Goal: Transaction & Acquisition: Purchase product/service

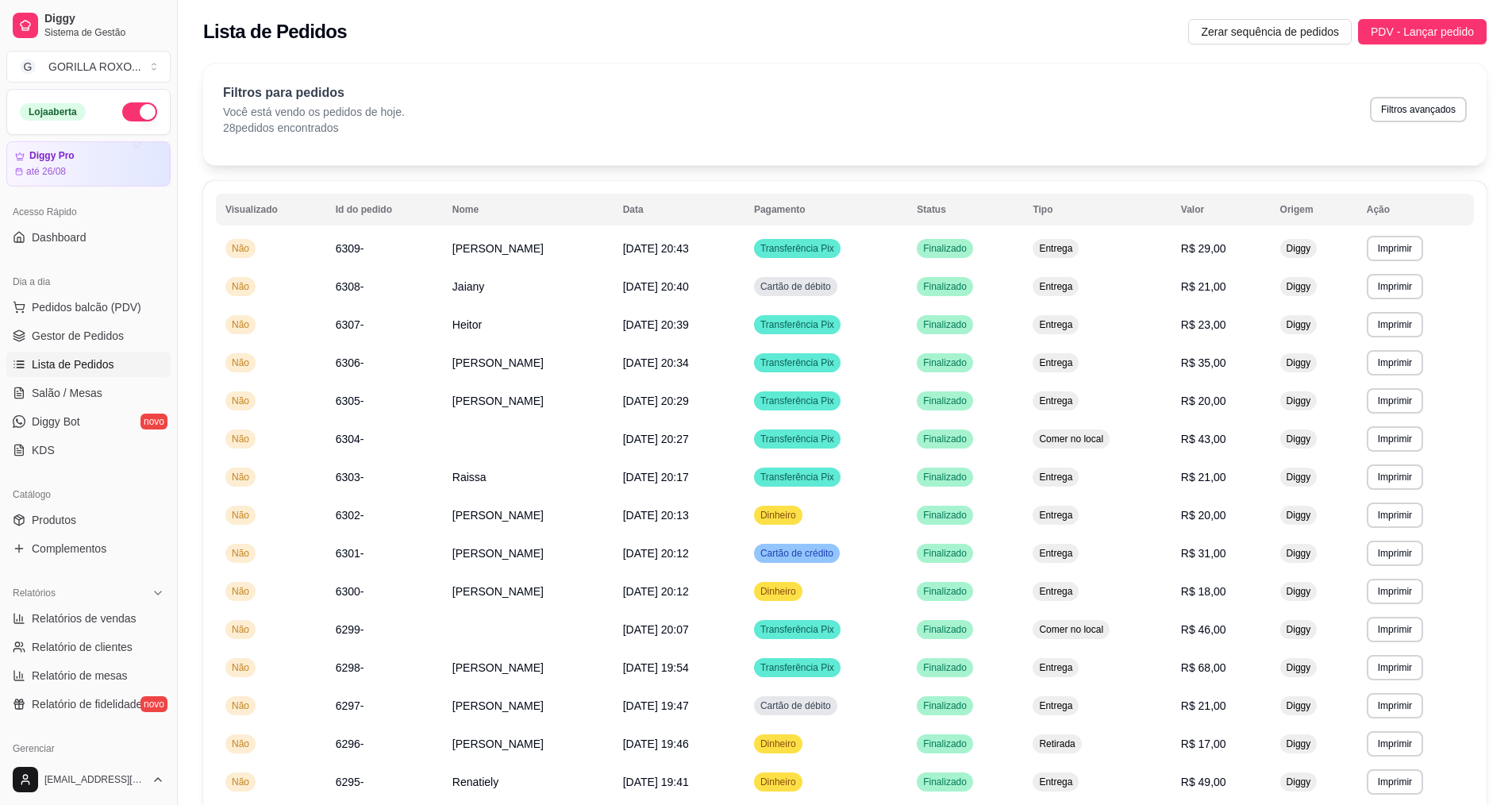
scroll to position [99, 0]
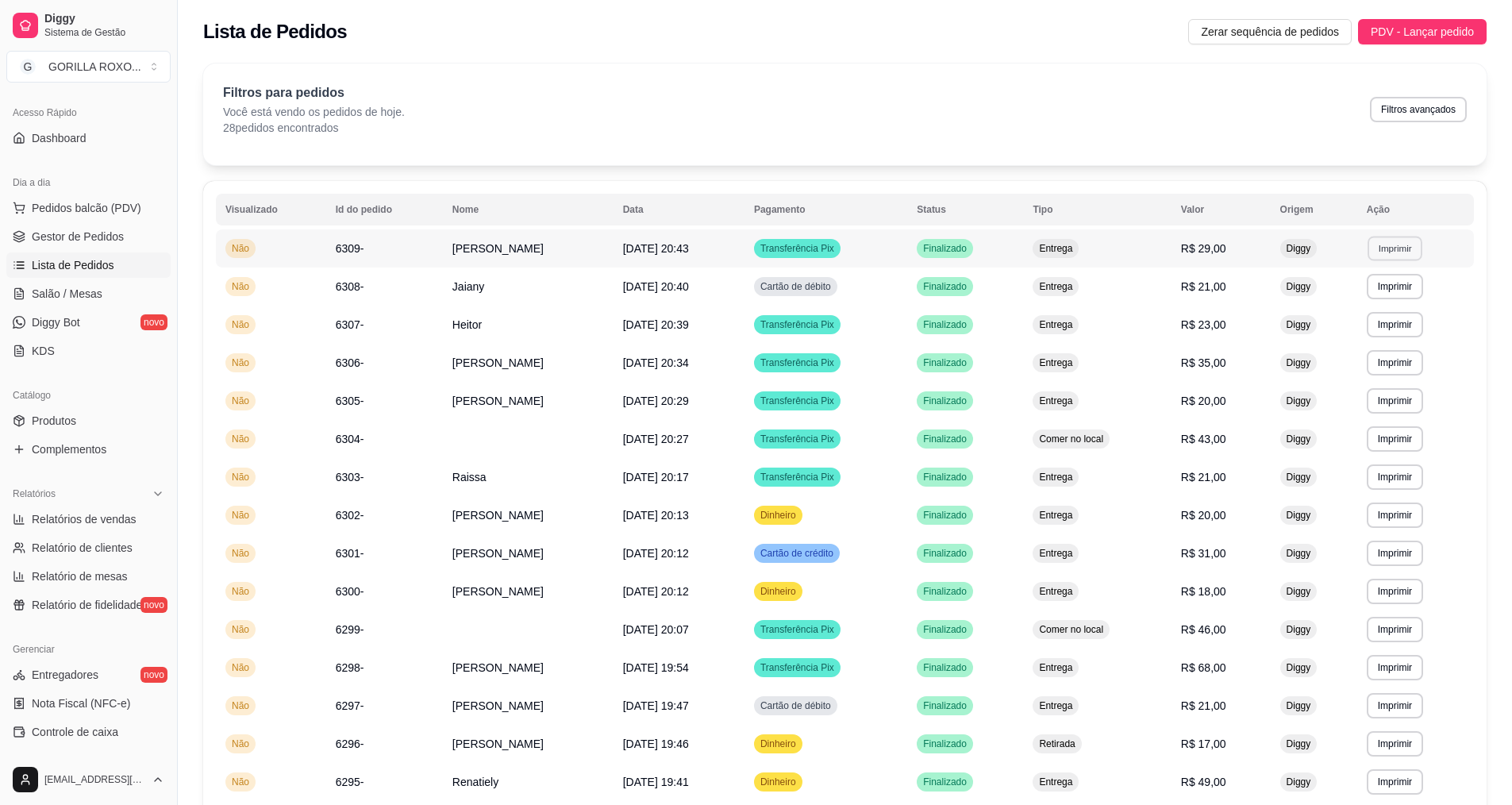
click at [1406, 252] on button "Imprimir" at bounding box center [1395, 248] width 55 height 25
click at [1400, 309] on button "IMPRESSORA" at bounding box center [1377, 304] width 115 height 26
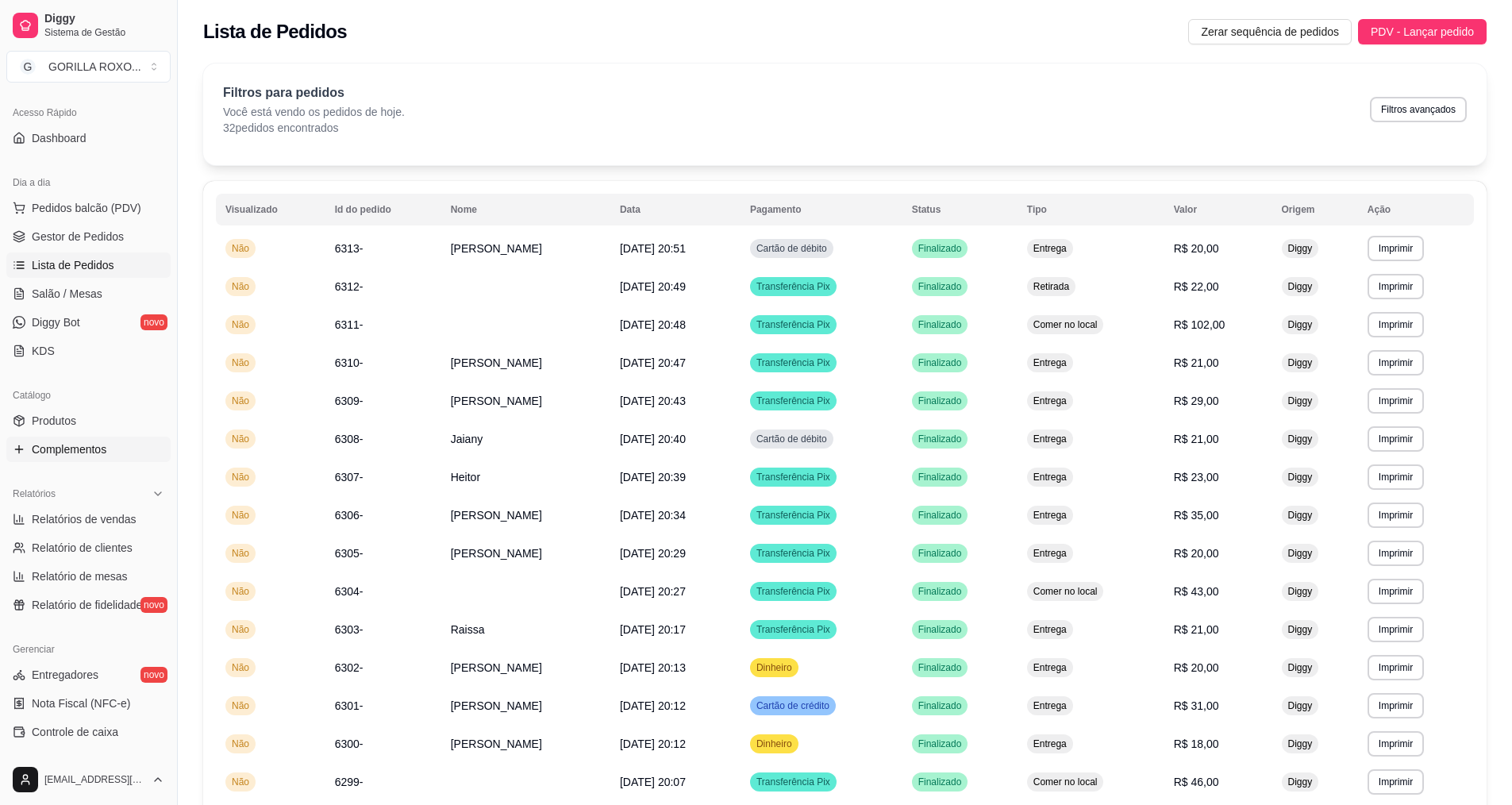
click at [83, 442] on span "Complementos" at bounding box center [69, 450] width 74 height 16
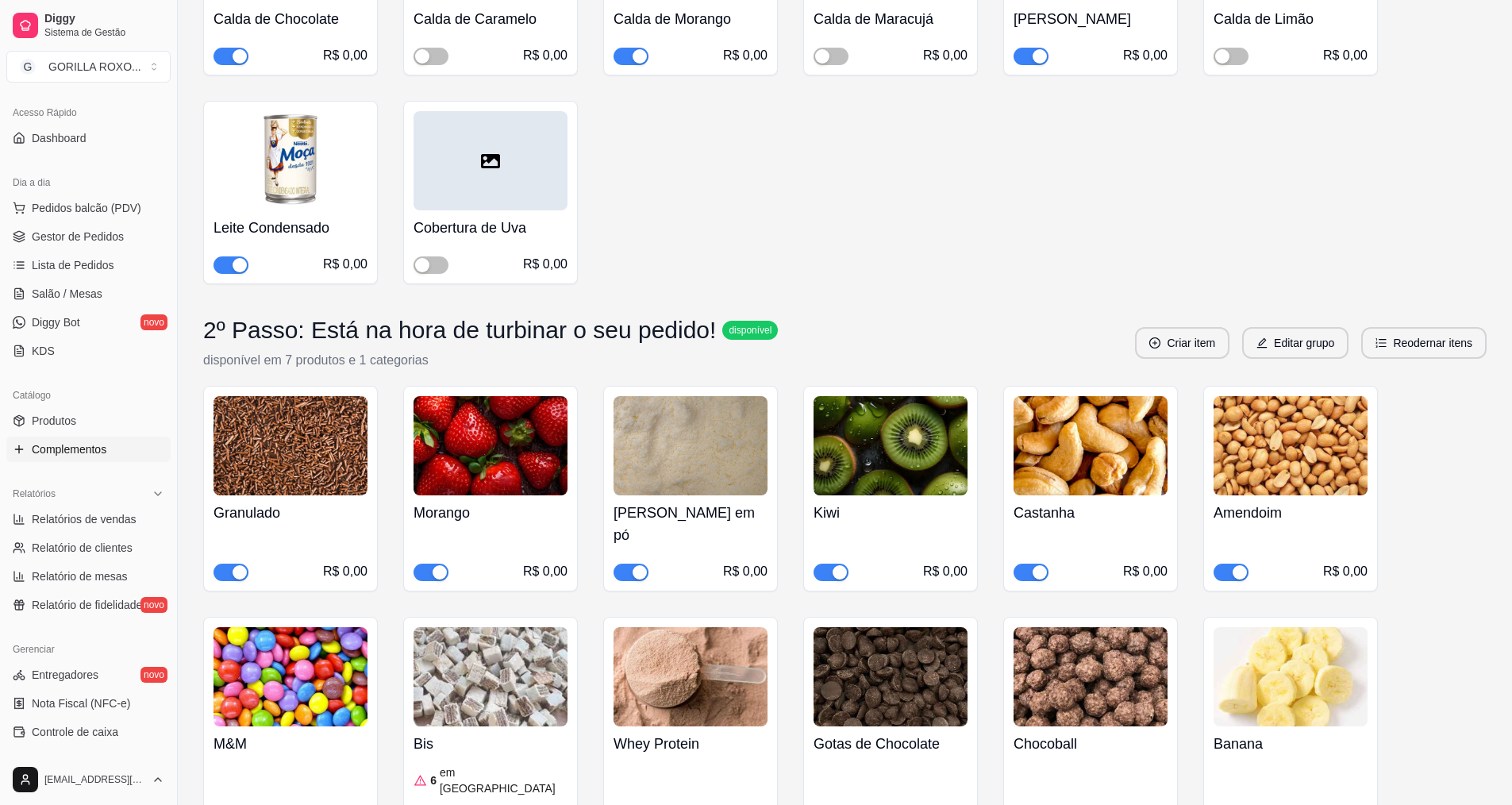
scroll to position [477, 0]
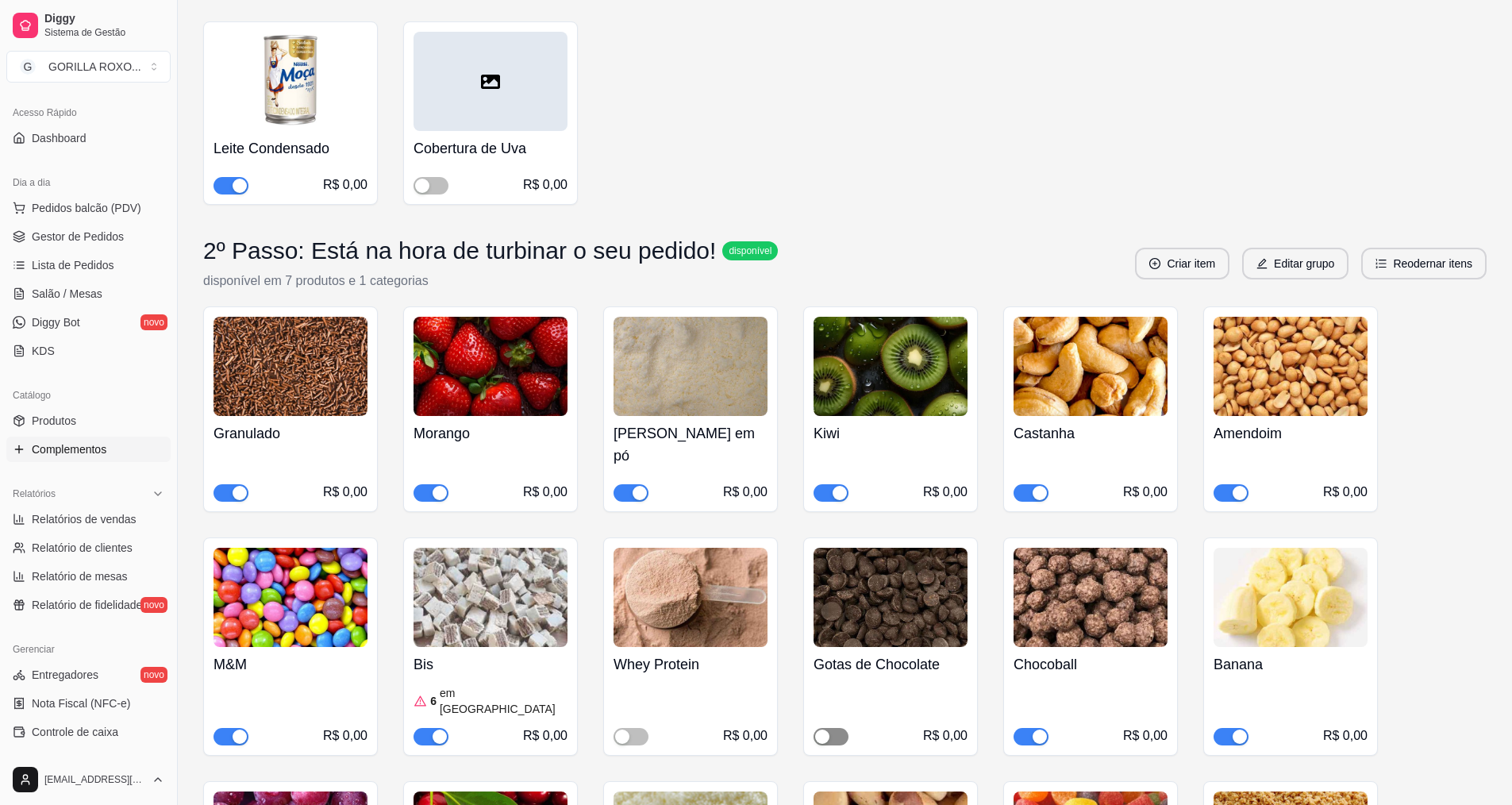
click at [825, 730] on div "button" at bounding box center [822, 737] width 14 height 14
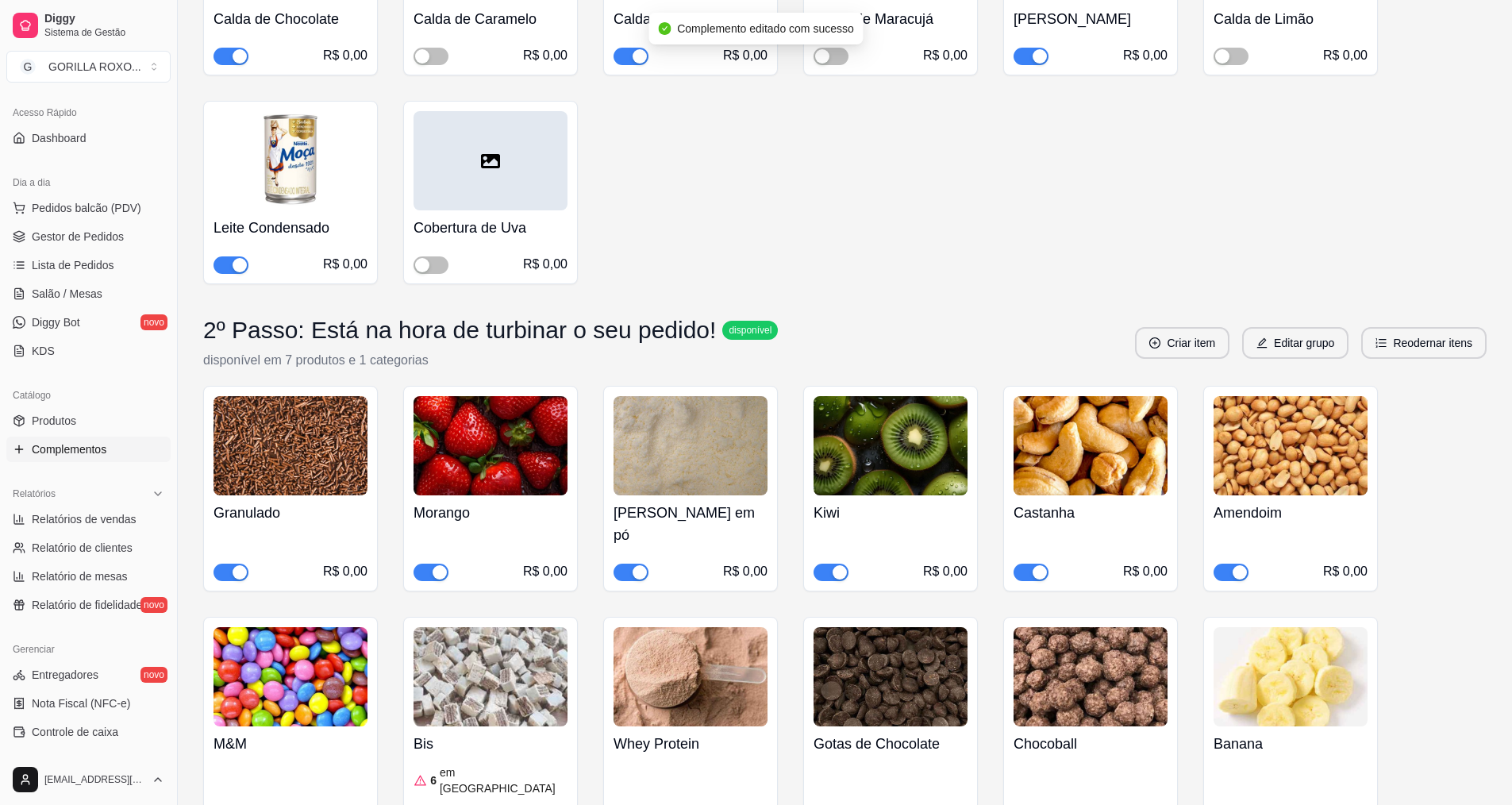
scroll to position [0, 0]
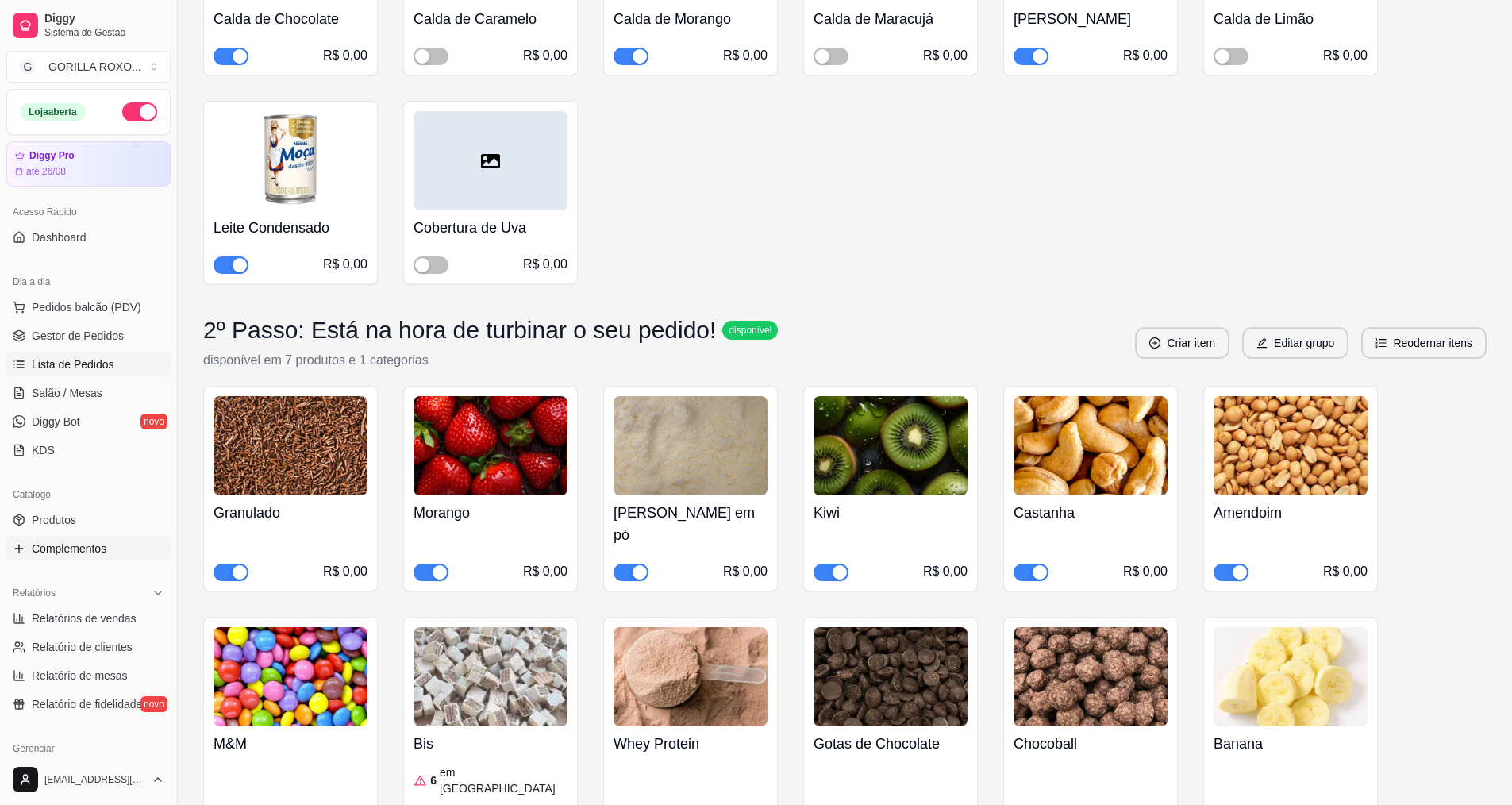
click at [113, 359] on link "Lista de Pedidos" at bounding box center [89, 365] width 164 height 26
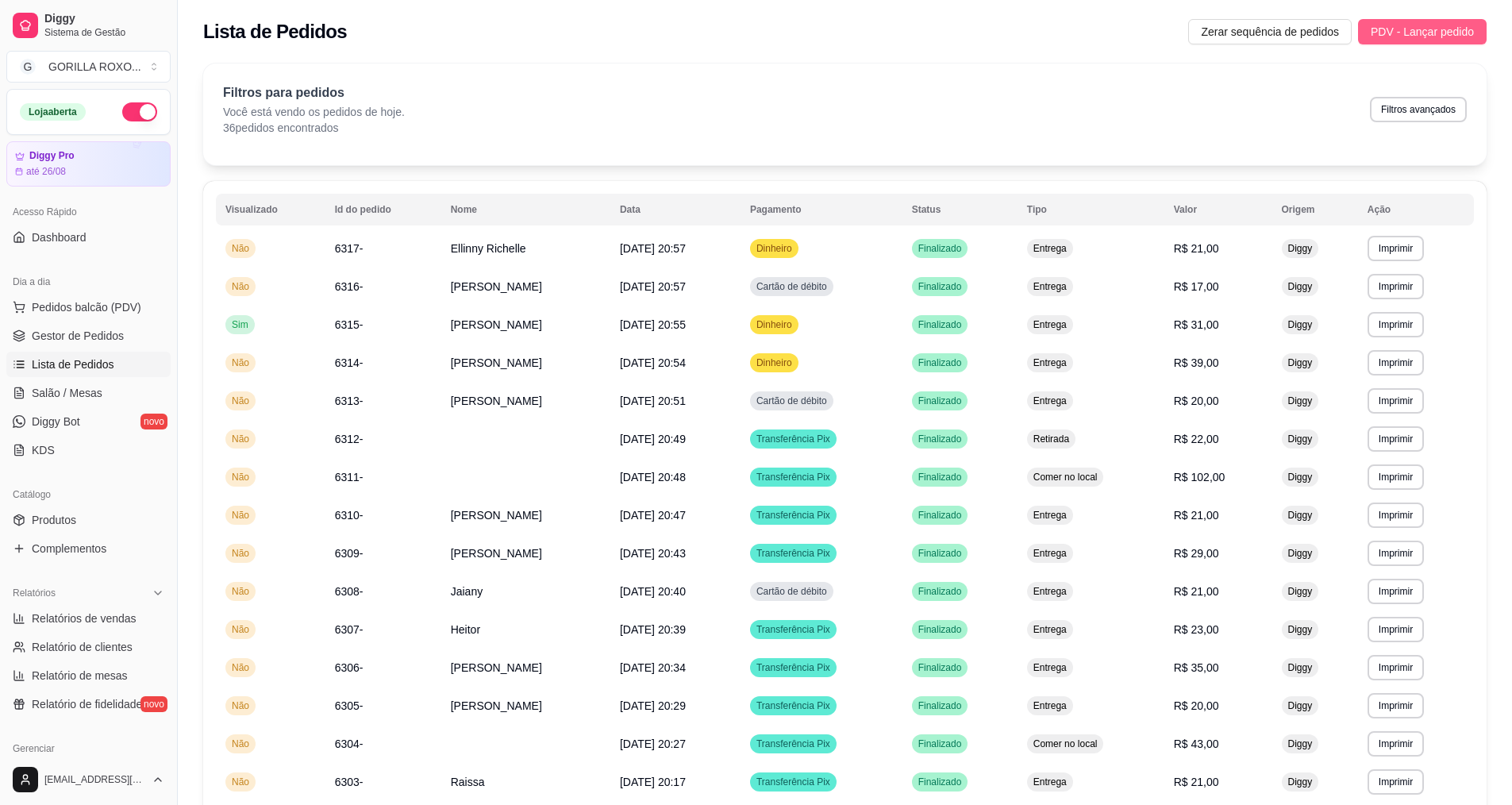
click at [1385, 33] on span "PDV - Lançar pedido" at bounding box center [1422, 32] width 103 height 18
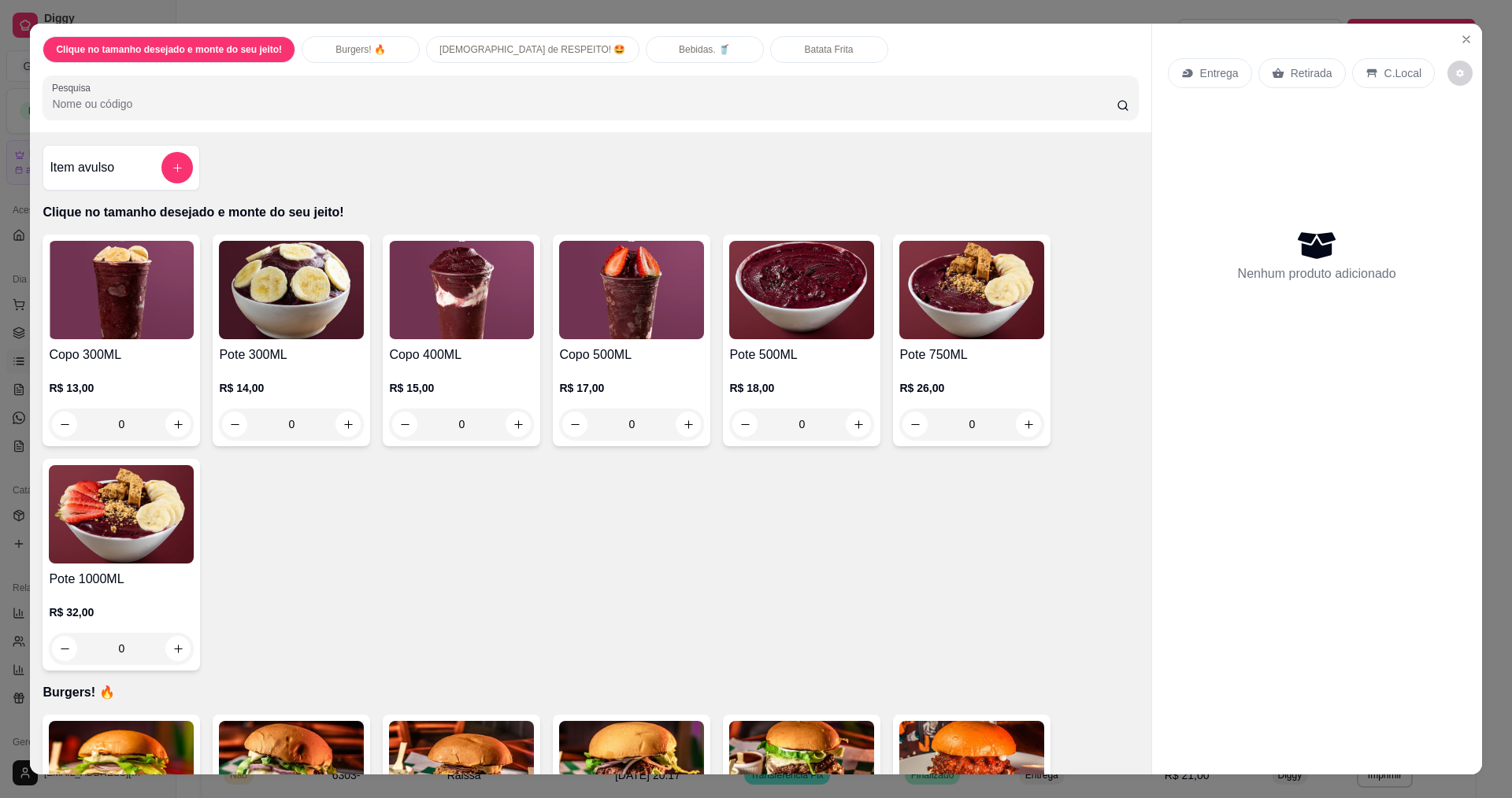
click at [179, 640] on div "0" at bounding box center [121, 648] width 145 height 32
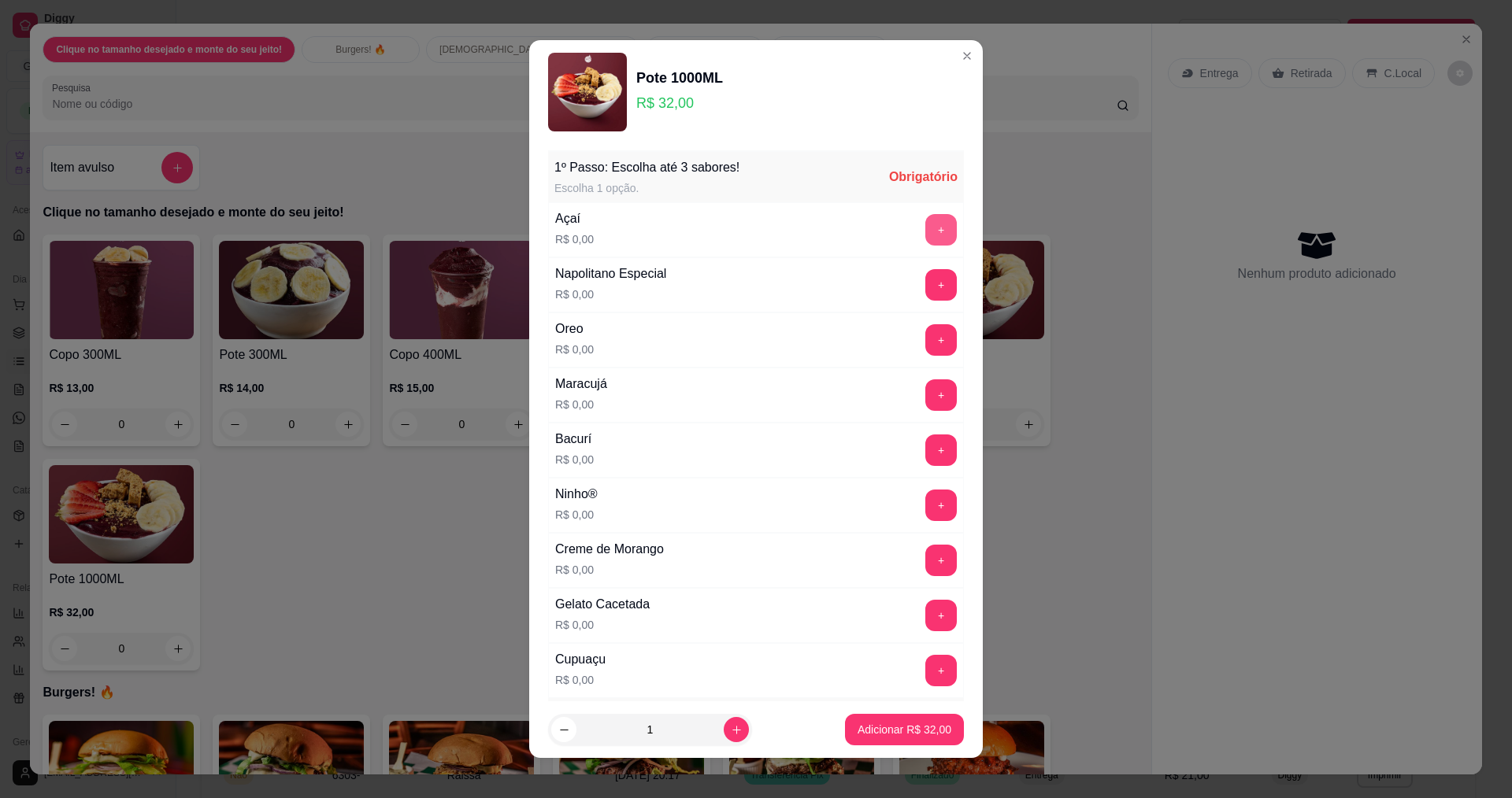
click at [925, 226] on button "+" at bounding box center [941, 230] width 32 height 32
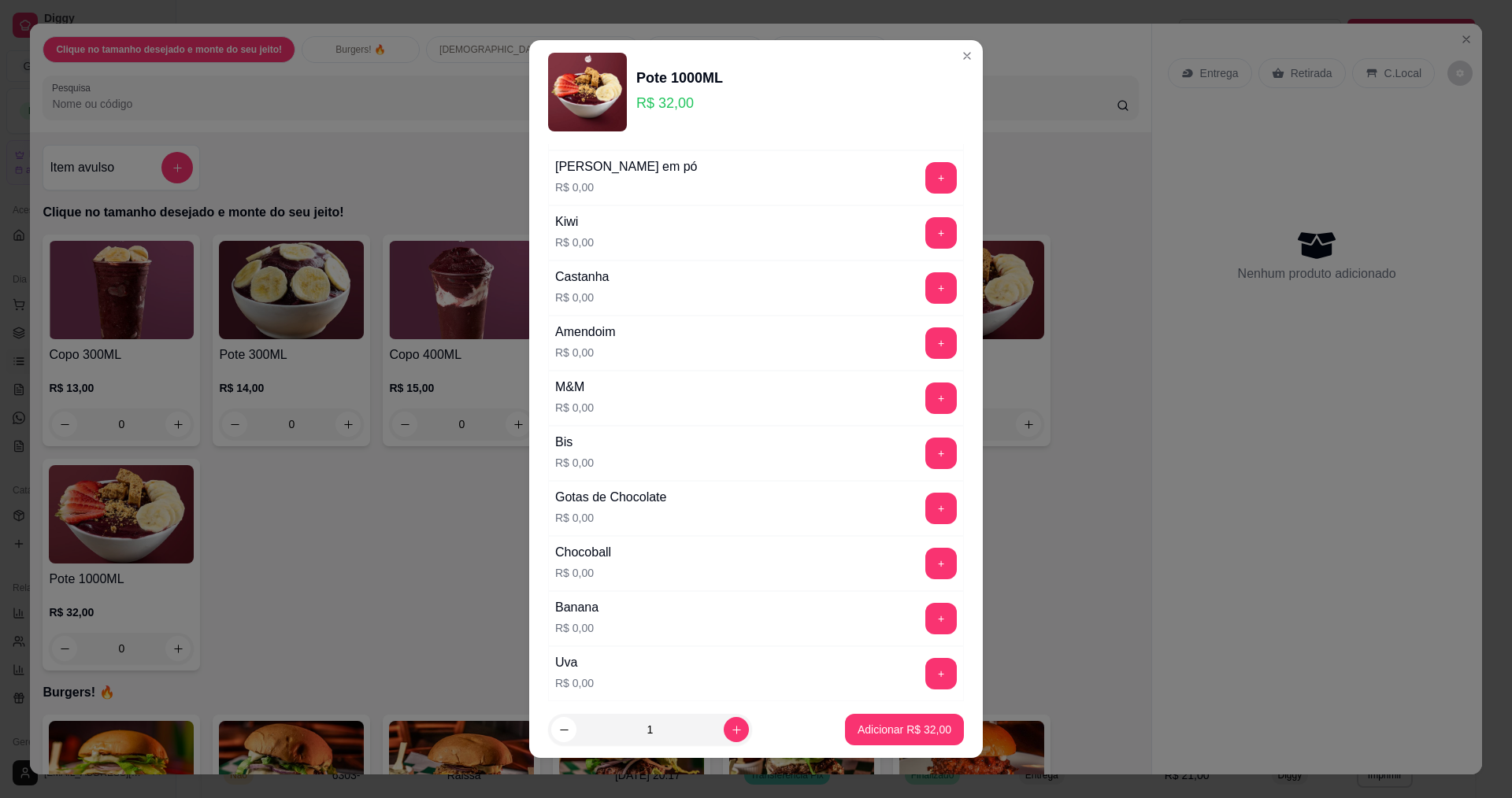
scroll to position [787, 0]
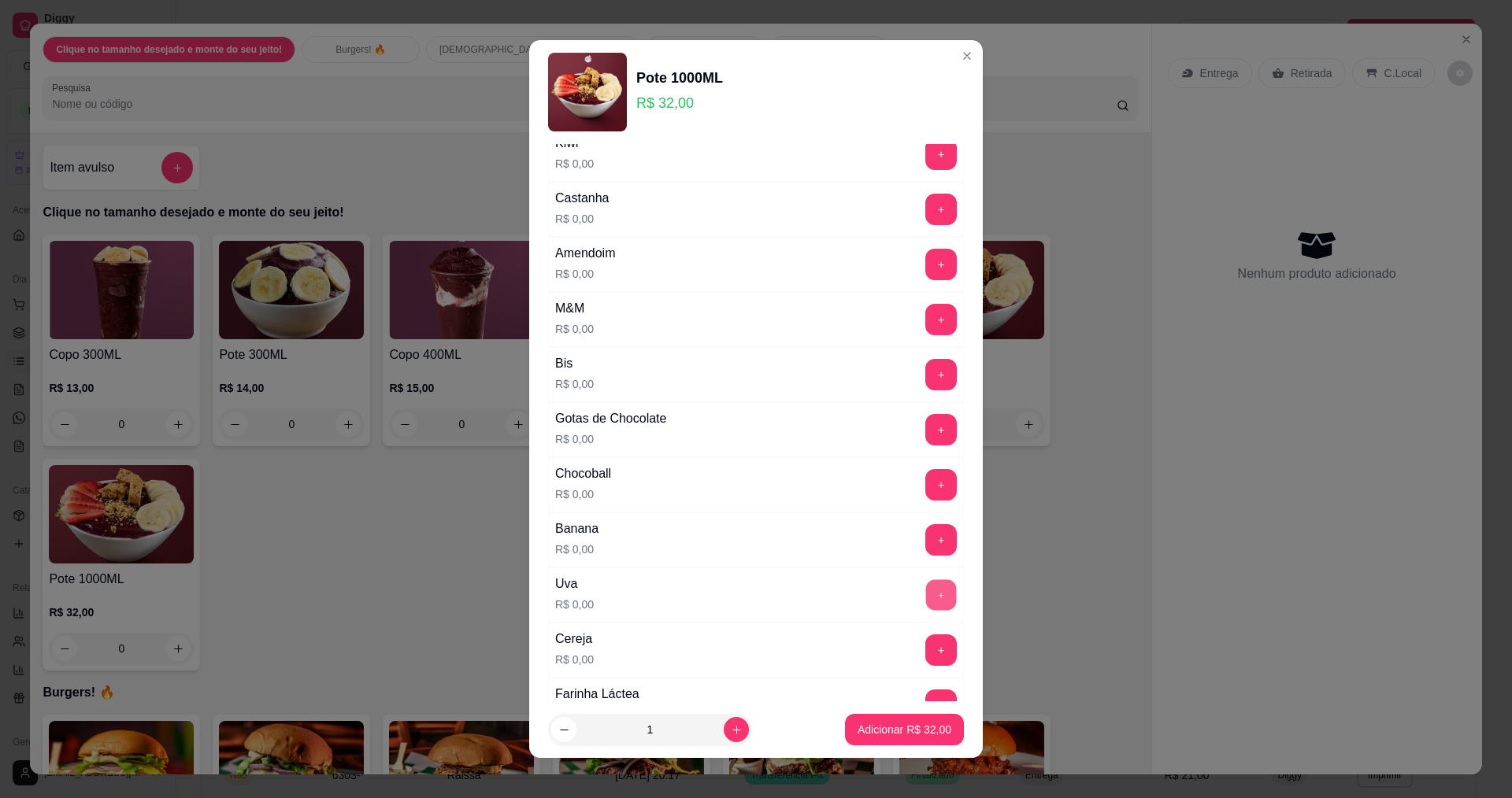
click at [926, 599] on button "+" at bounding box center [941, 595] width 31 height 31
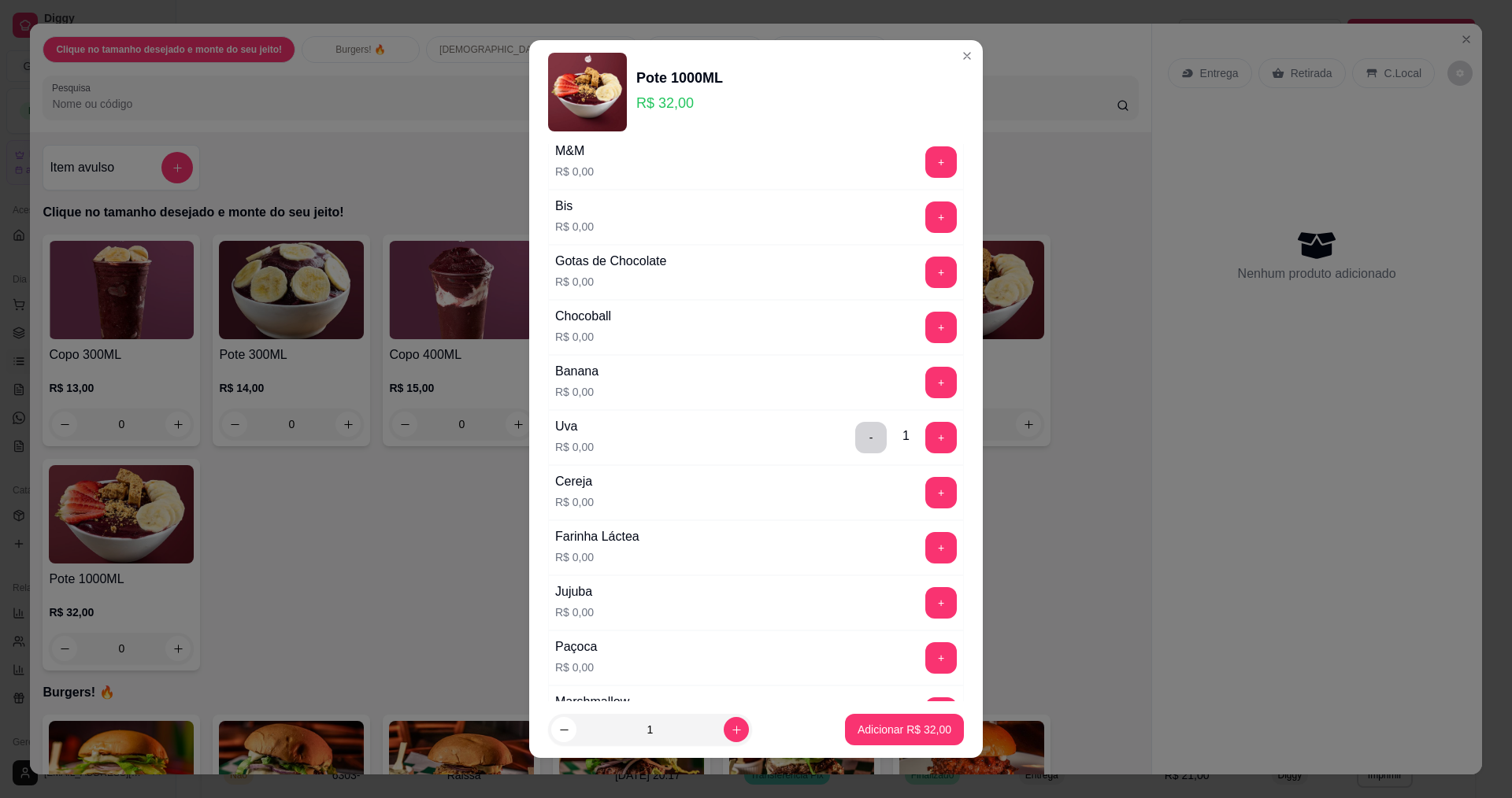
scroll to position [551, 0]
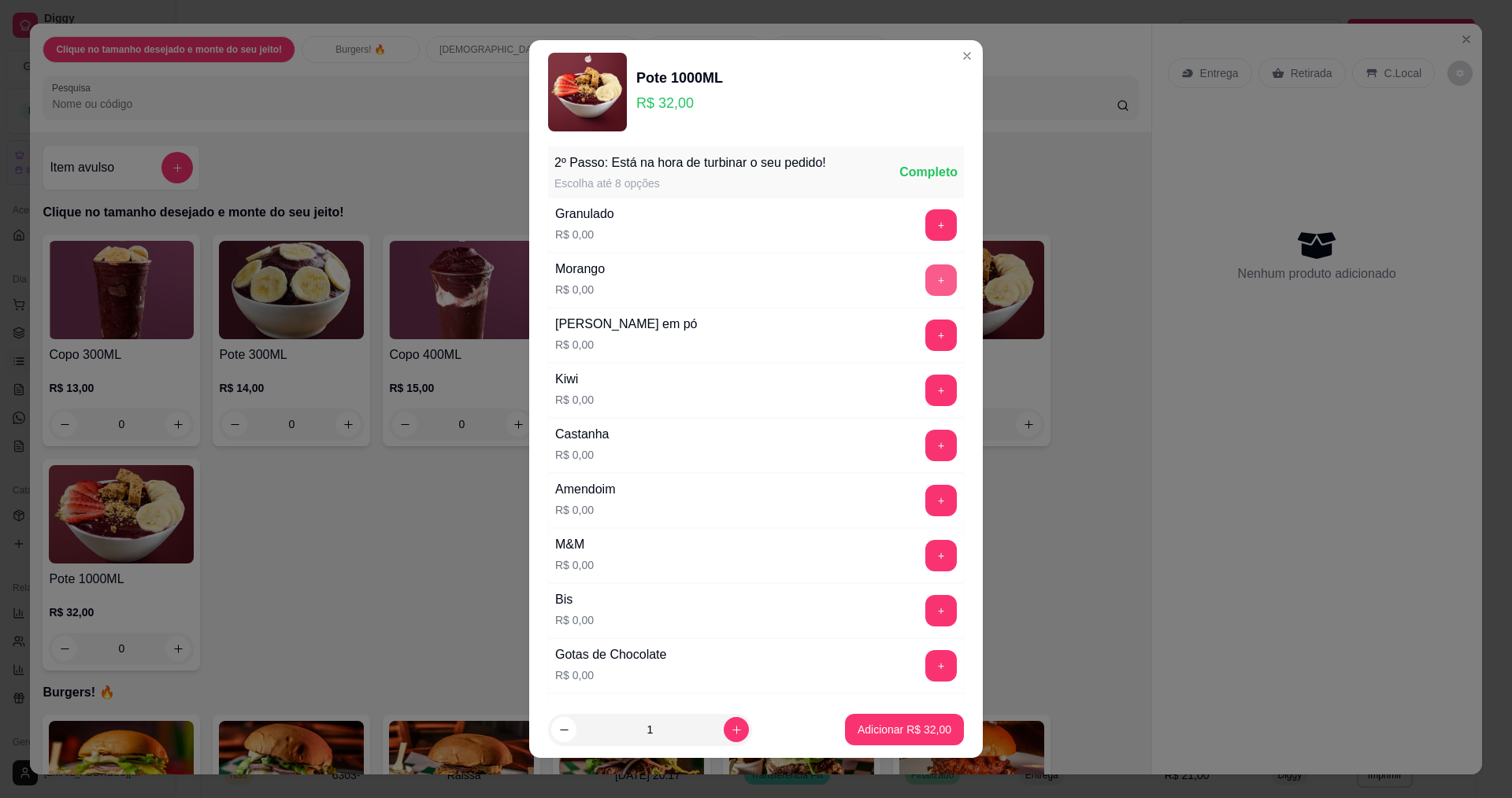
click at [925, 280] on button "+" at bounding box center [941, 280] width 32 height 32
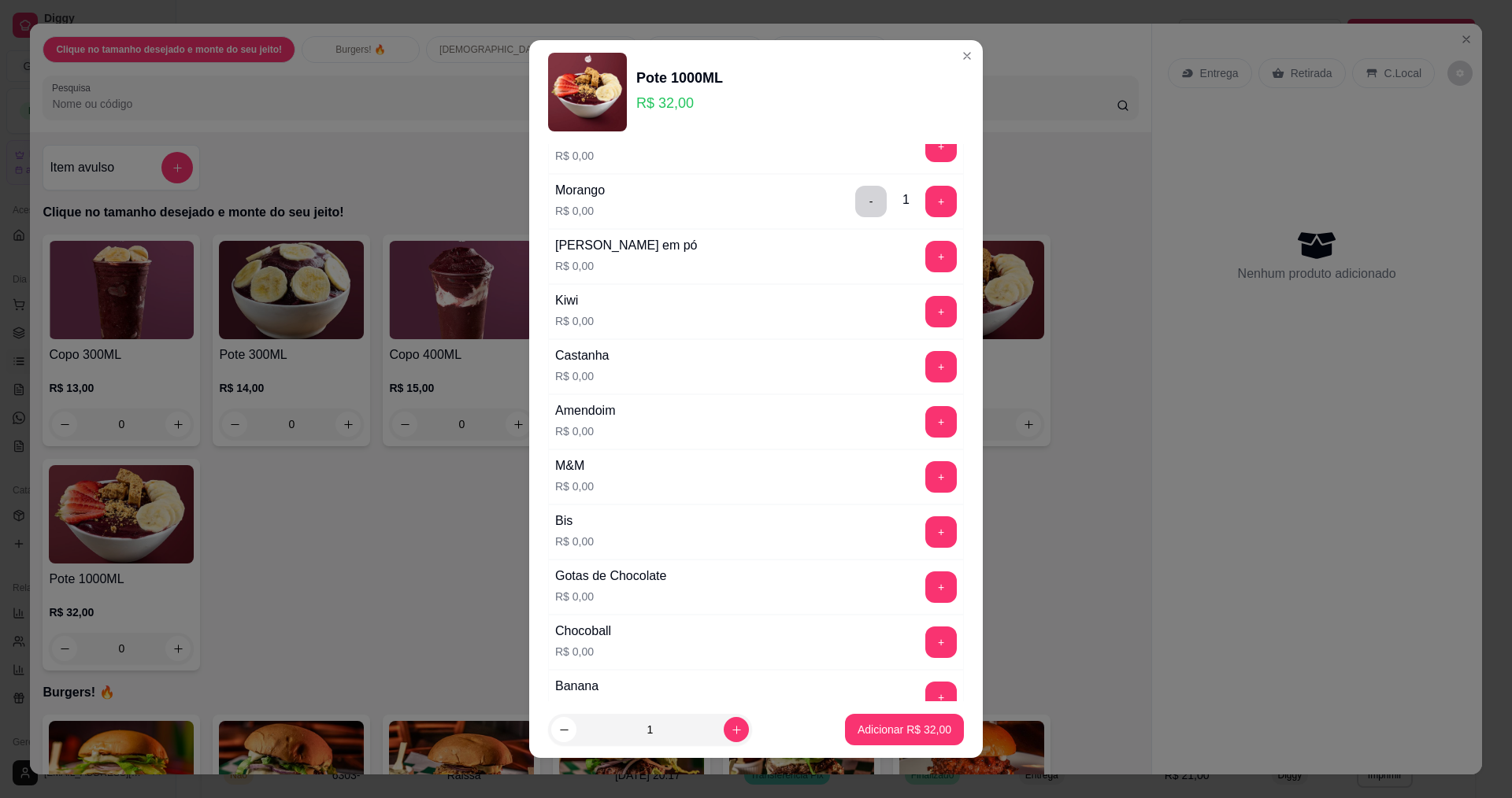
scroll to position [393, 0]
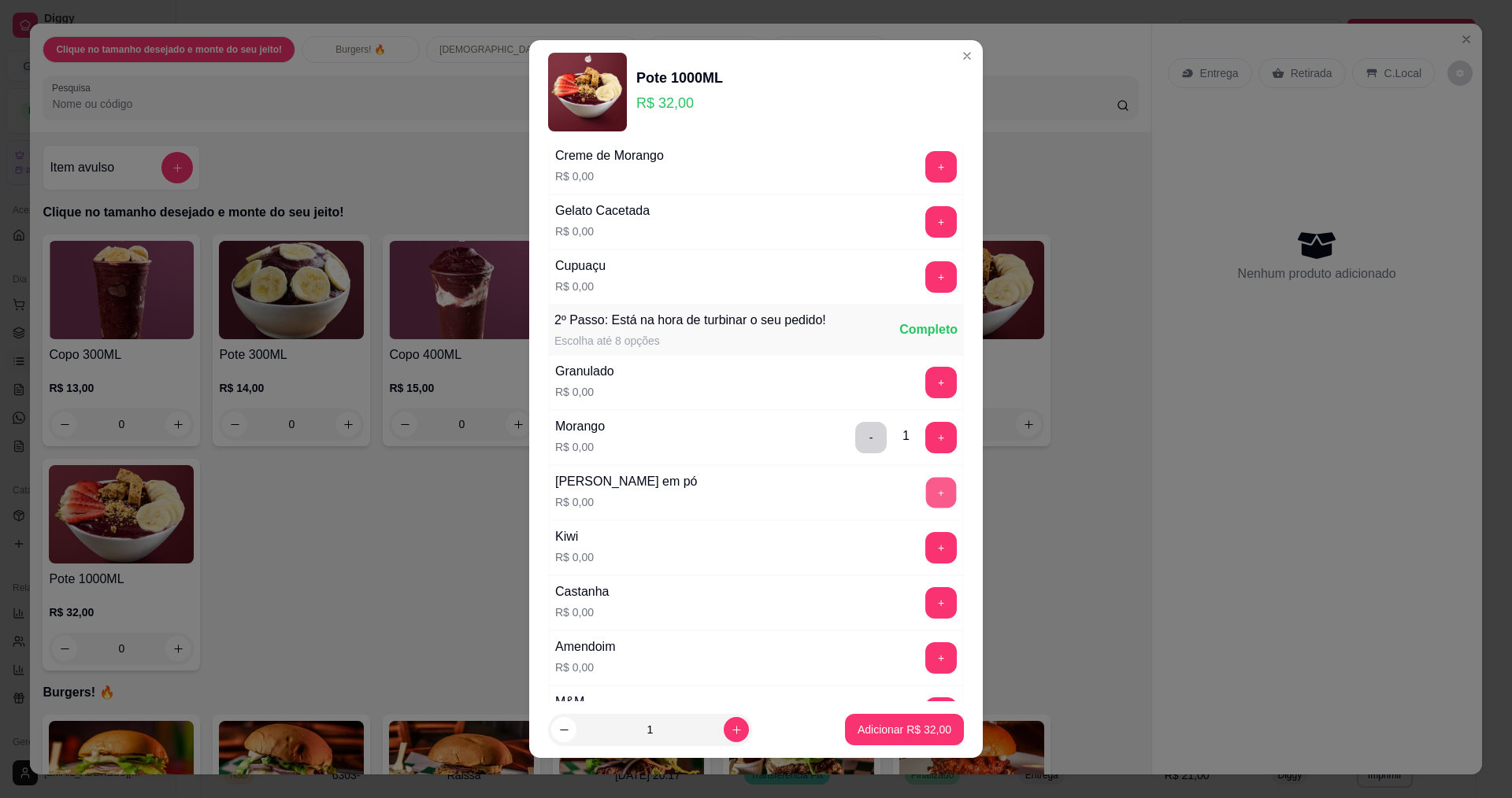
click at [926, 484] on button "+" at bounding box center [941, 492] width 31 height 31
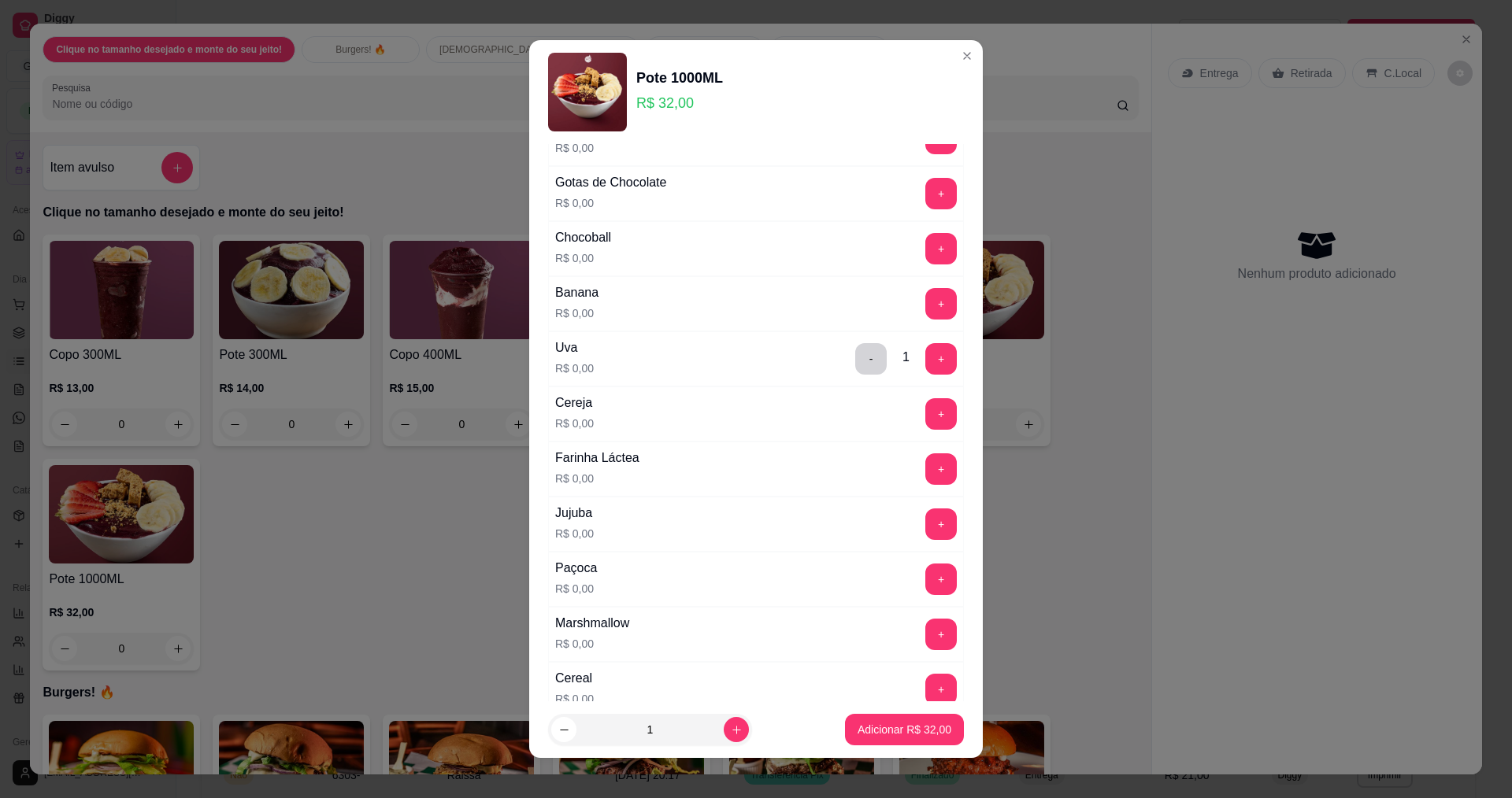
scroll to position [1181, 0]
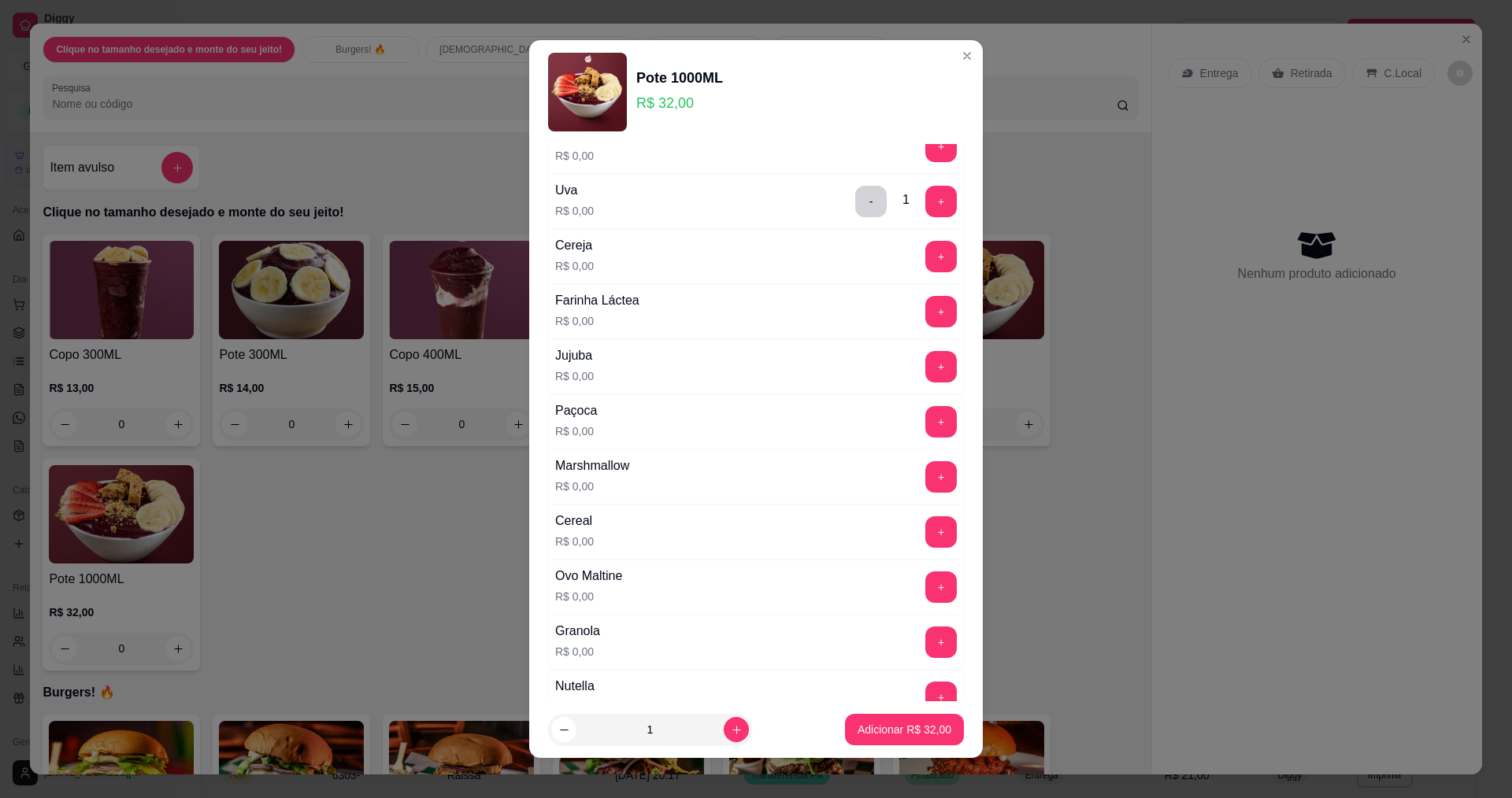
click at [915, 568] on div "Ovo Maltine R$ 0,00 +" at bounding box center [756, 587] width 416 height 55
click at [928, 586] on div "+" at bounding box center [941, 587] width 44 height 32
click at [925, 587] on button "+" at bounding box center [941, 587] width 32 height 32
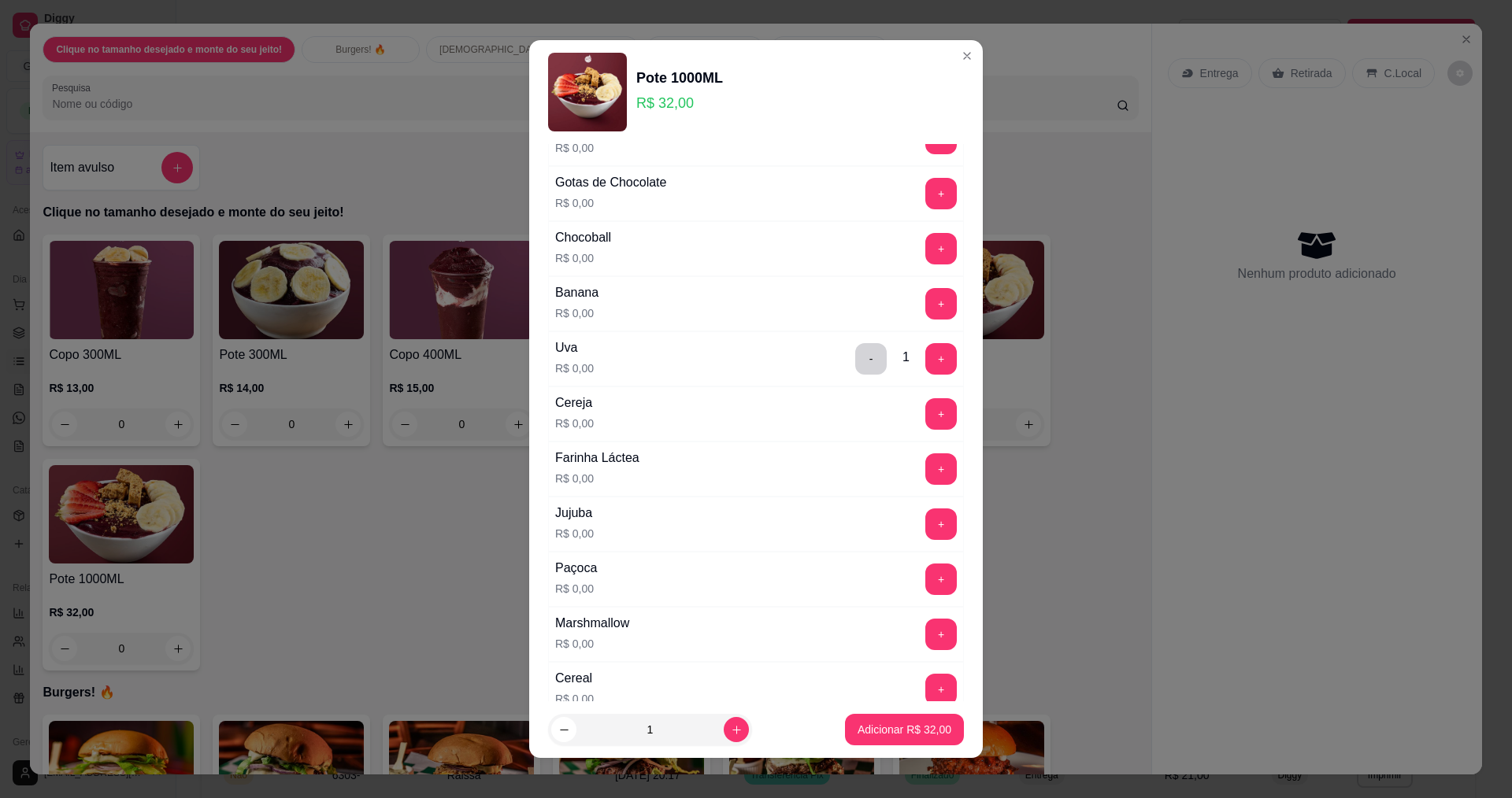
scroll to position [787, 0]
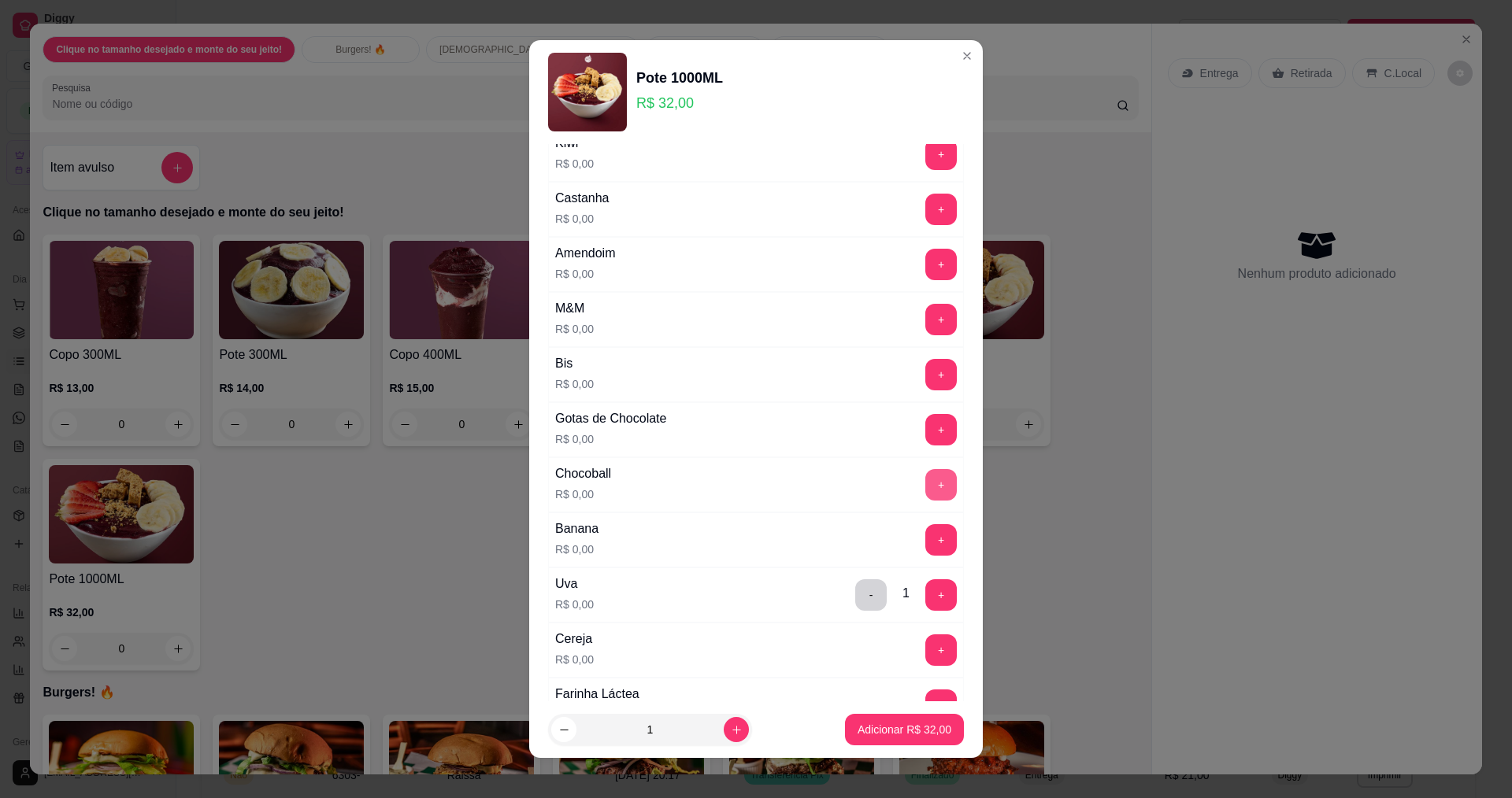
click at [925, 483] on button "+" at bounding box center [941, 485] width 32 height 32
click at [925, 363] on button "+" at bounding box center [941, 374] width 32 height 32
click at [925, 537] on button "+" at bounding box center [941, 540] width 32 height 32
click at [895, 716] on button "Adicionar R$ 32,00" at bounding box center [905, 730] width 116 height 31
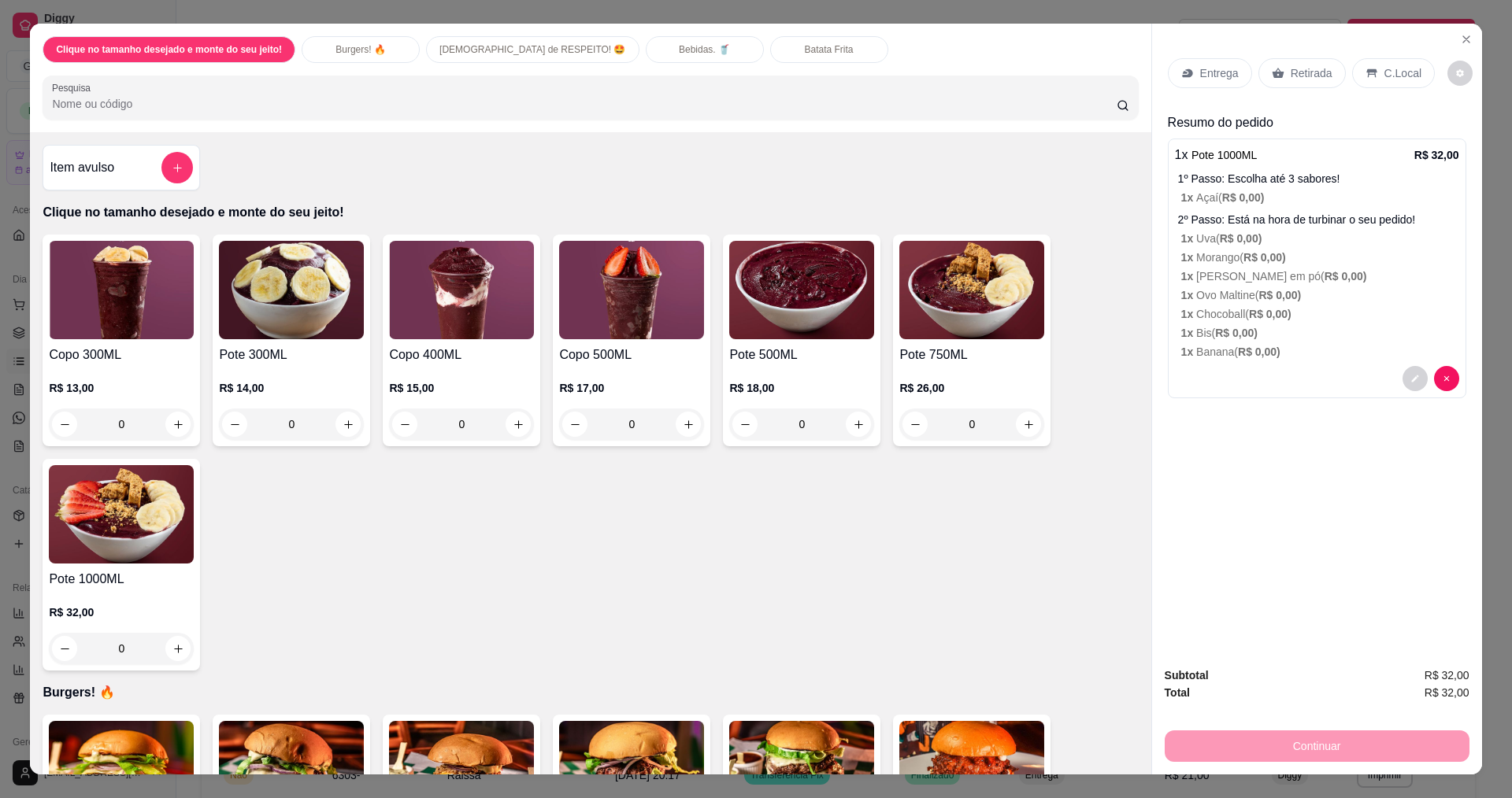
click at [1200, 66] on p "Entrega" at bounding box center [1219, 74] width 39 height 16
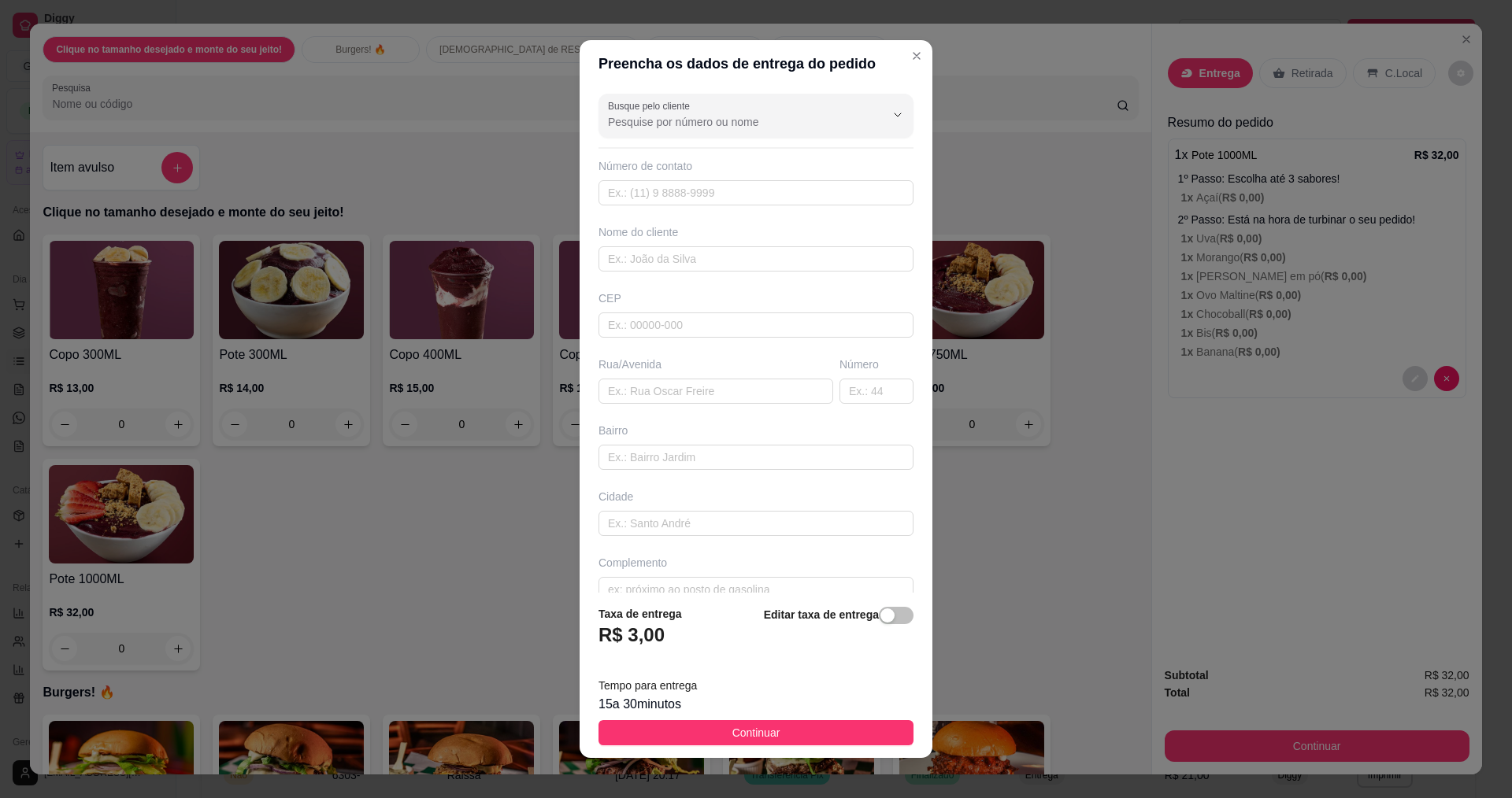
click at [662, 244] on div "Nome do cliente" at bounding box center [756, 248] width 322 height 48
click at [670, 263] on input "text" at bounding box center [756, 259] width 315 height 25
type input "[PERSON_NAME]"
click at [638, 388] on input "text" at bounding box center [716, 391] width 234 height 25
type input "av governador [PERSON_NAME]"
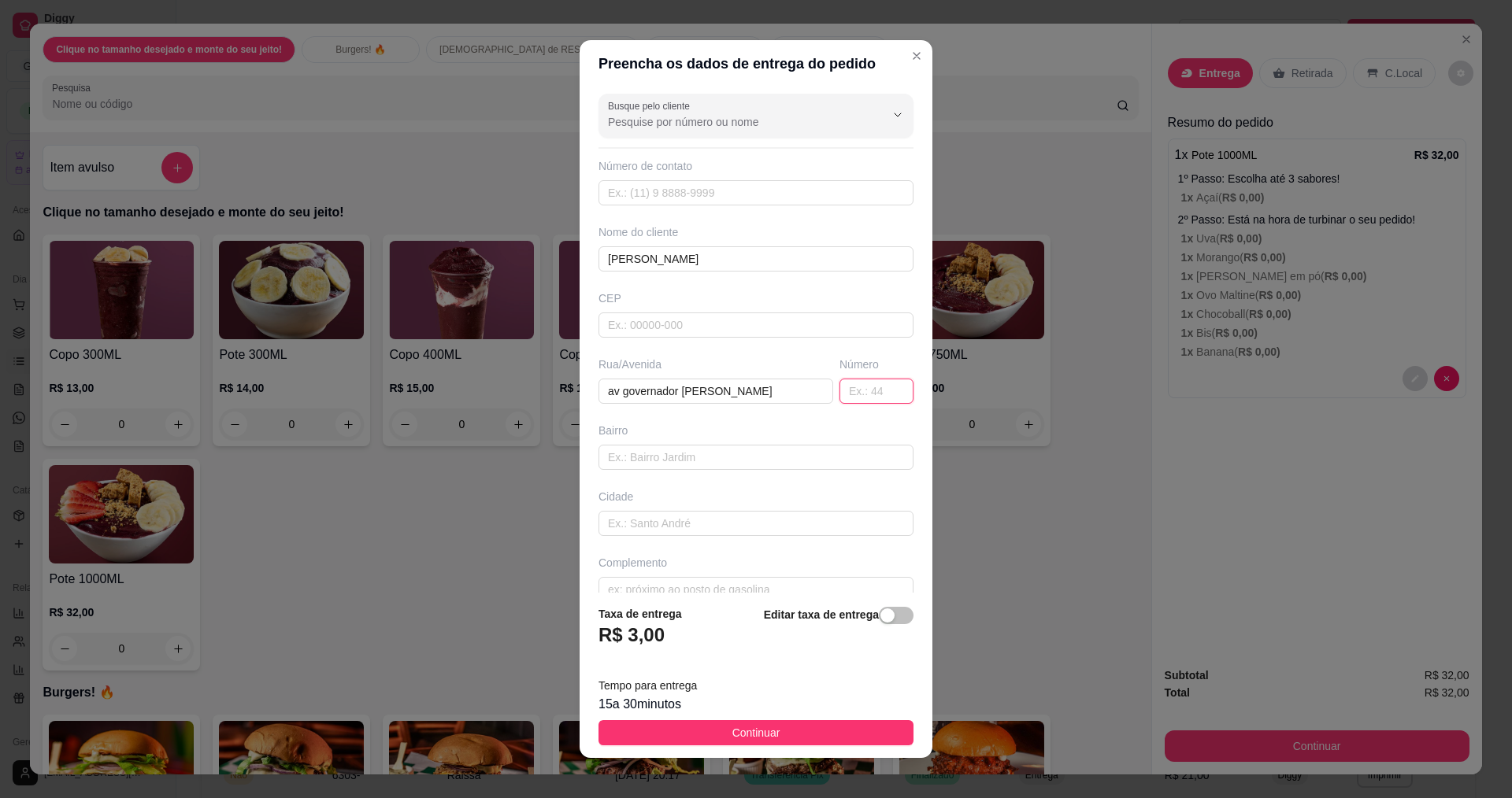
click at [859, 378] on input "text" at bounding box center [876, 391] width 74 height 25
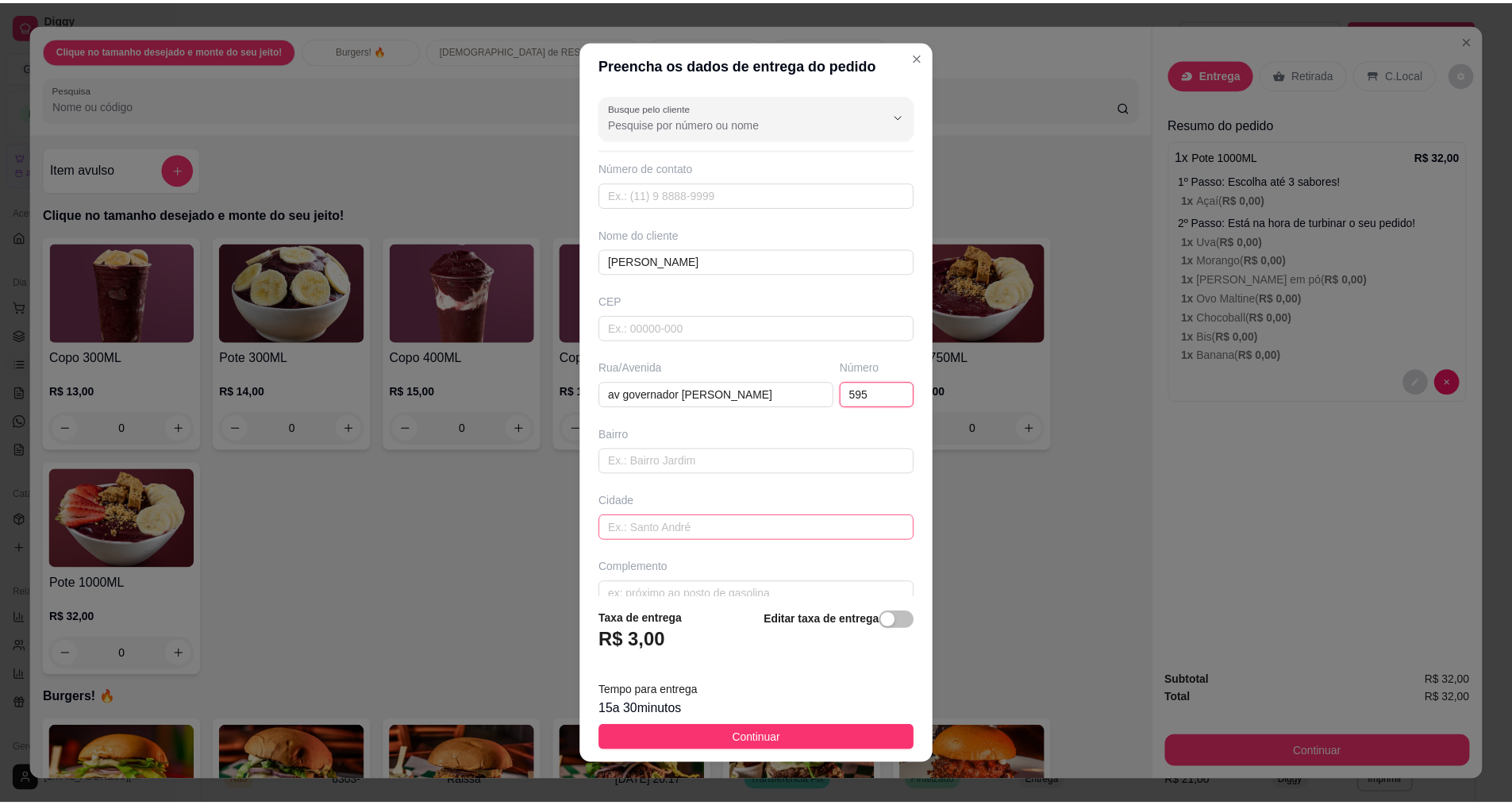
scroll to position [25, 0]
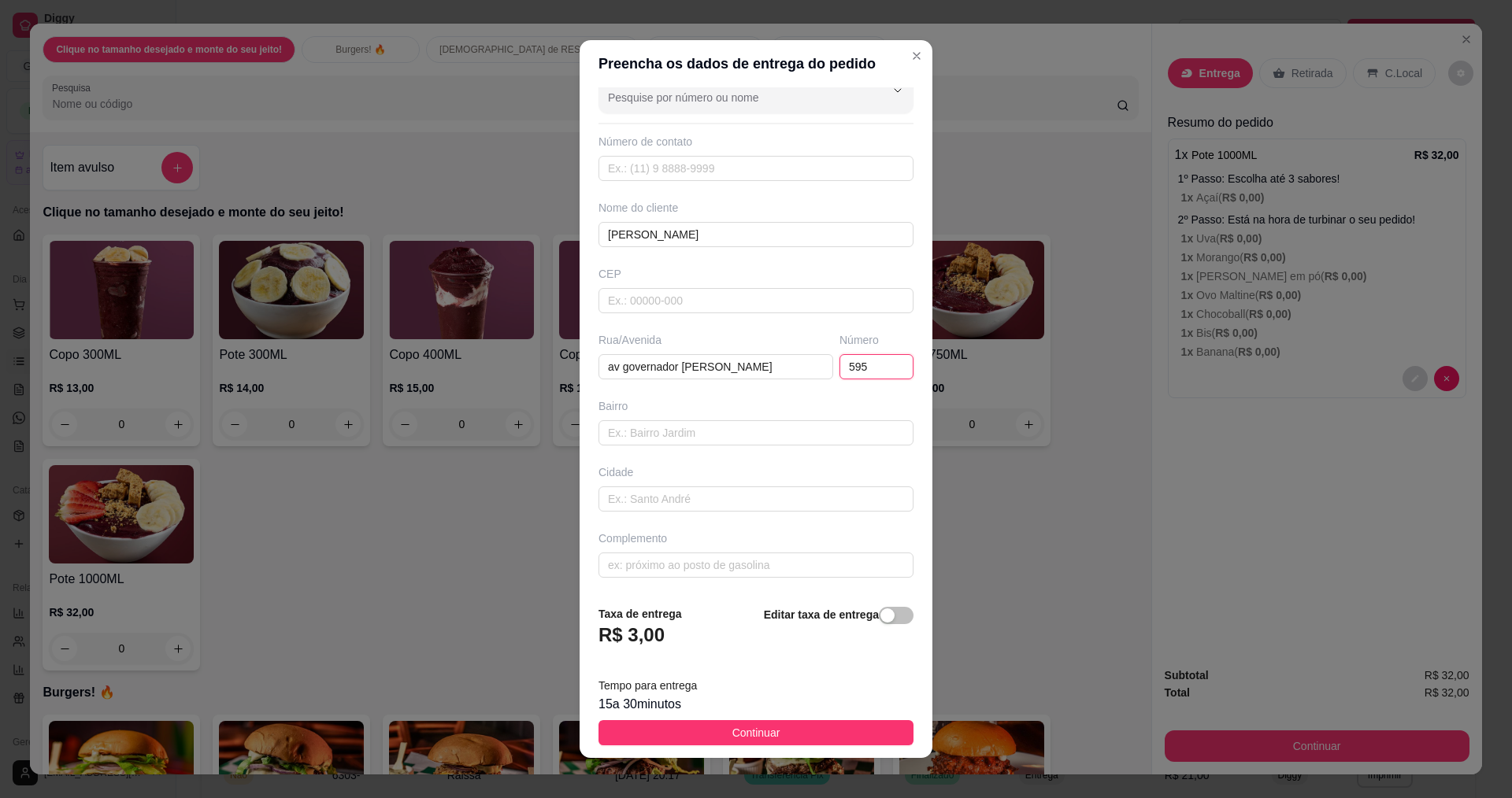
type input "595"
click at [684, 551] on div "Complemento" at bounding box center [756, 554] width 322 height 48
click at [688, 560] on input "text" at bounding box center [756, 565] width 315 height 25
type input "em frente ao segundo grau"
click at [752, 728] on span "Continuar" at bounding box center [756, 733] width 48 height 17
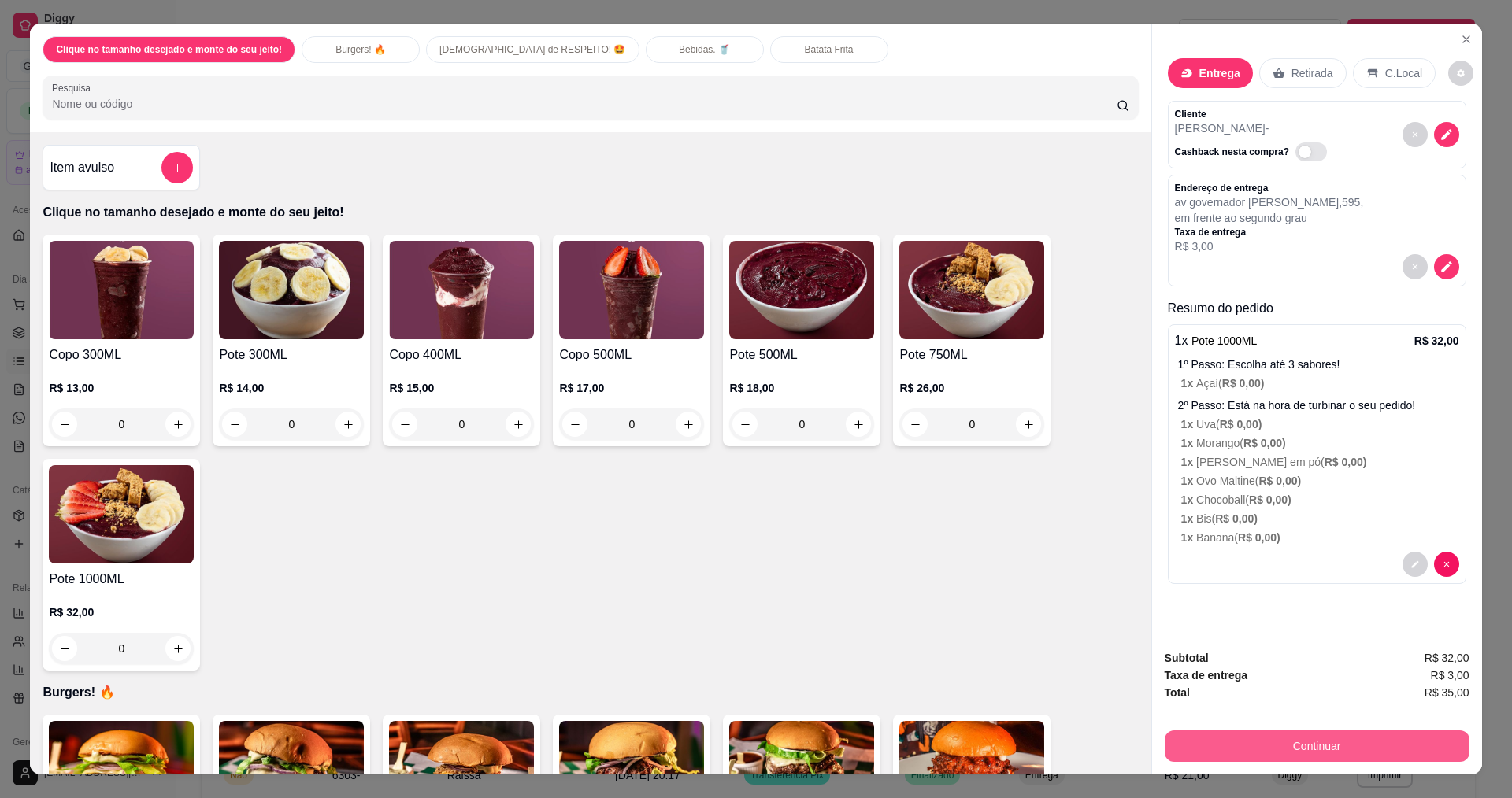
click at [1253, 737] on button "Continuar" at bounding box center [1317, 747] width 305 height 32
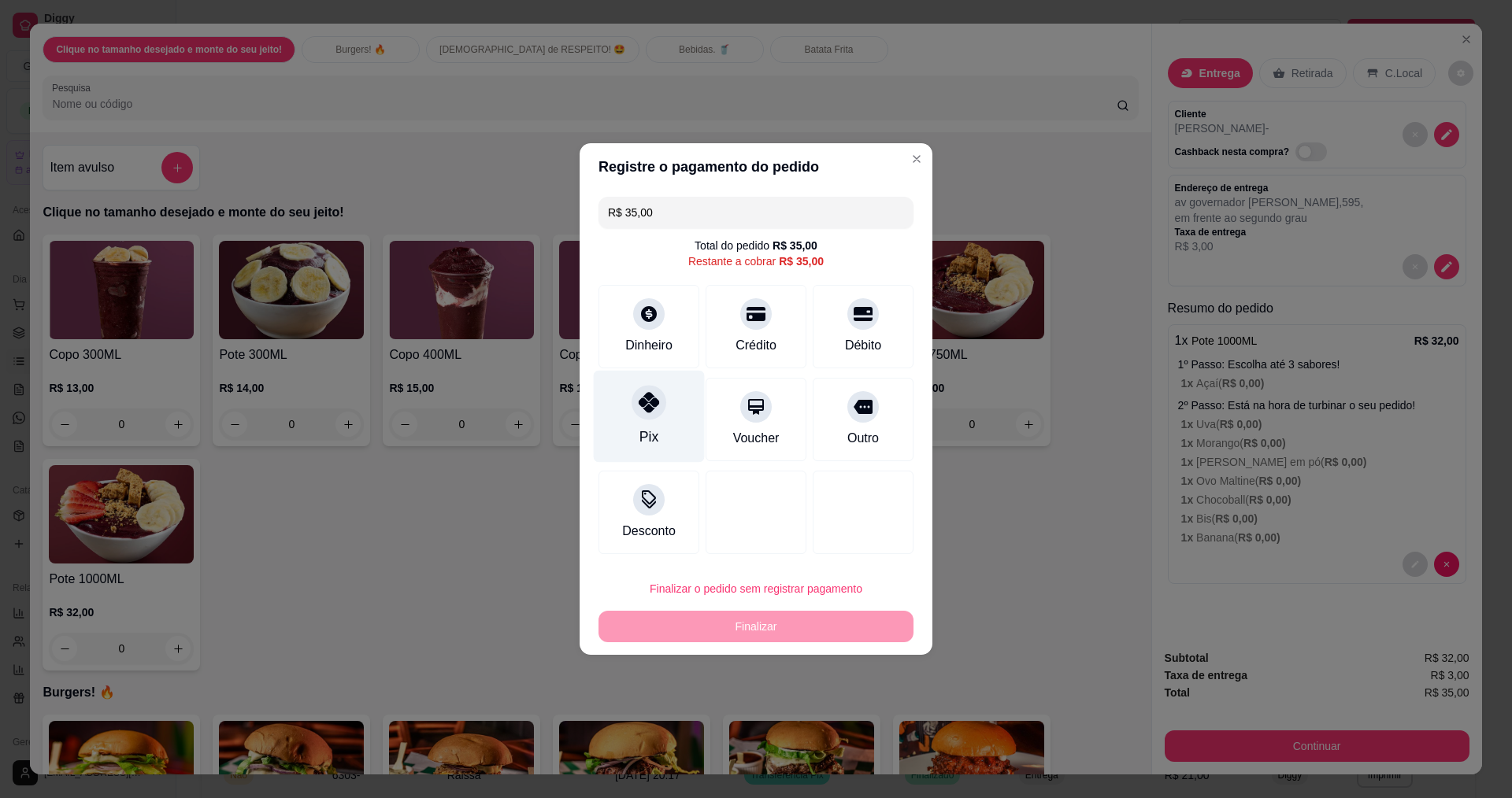
click at [658, 417] on div "Pix" at bounding box center [649, 416] width 111 height 92
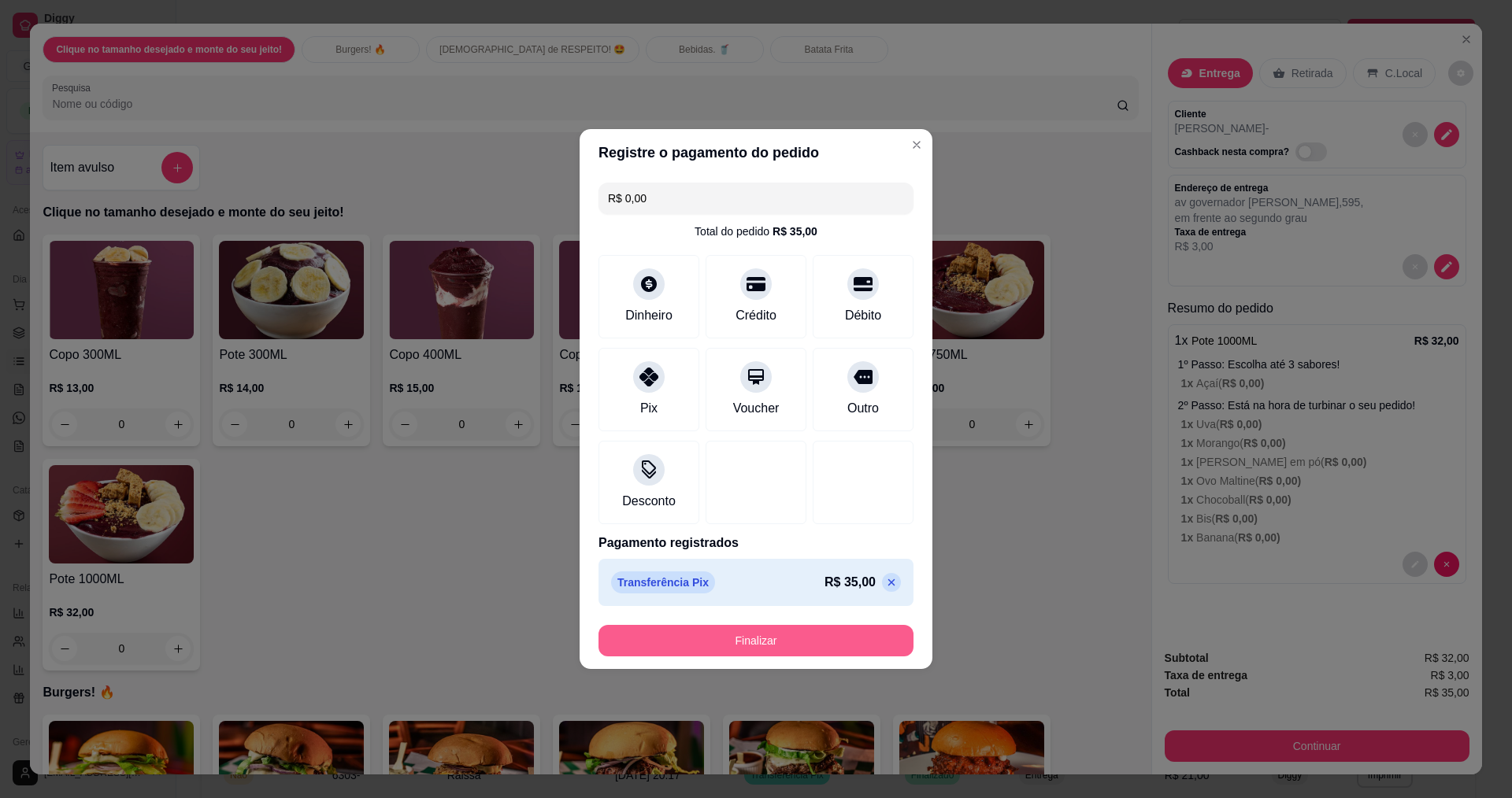
click at [737, 640] on button "Finalizar" at bounding box center [756, 641] width 315 height 32
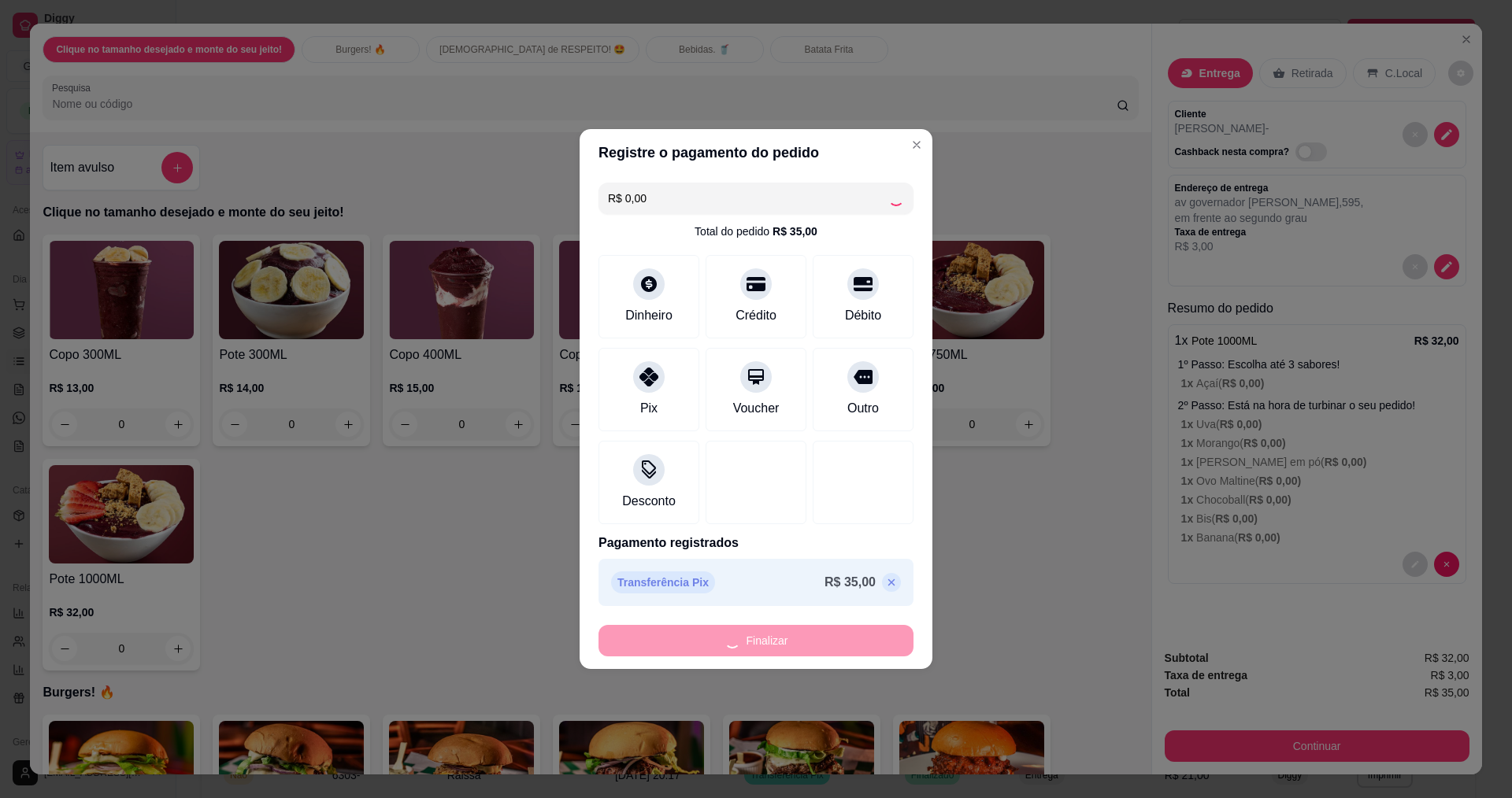
type input "-R$ 35,00"
